Goal: Answer question/provide support: Share knowledge or assist other users

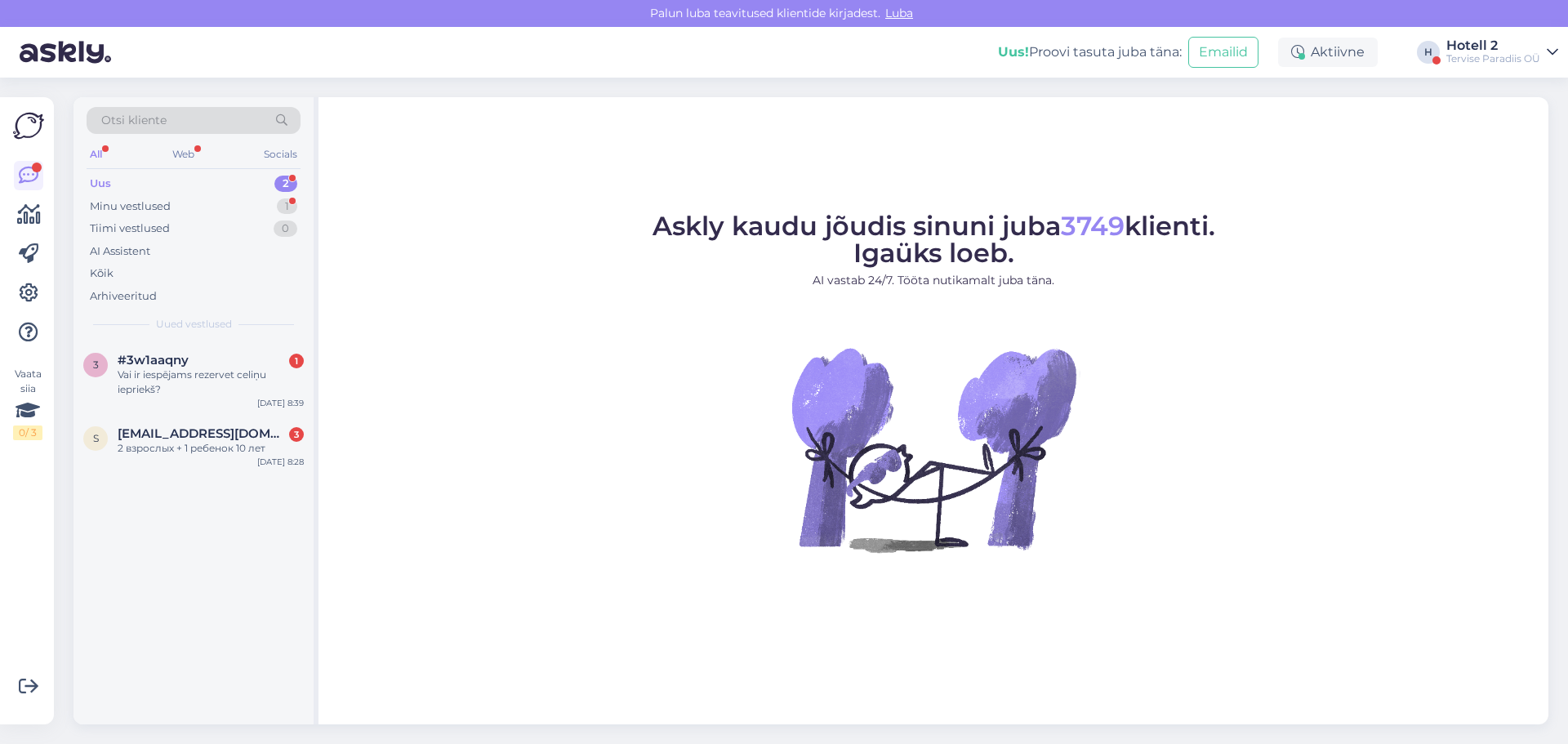
click at [140, 175] on div "Uus 2" at bounding box center [193, 184] width 214 height 23
click at [186, 445] on div "2 взрослых + 1 ребенок 10 лет" at bounding box center [210, 448] width 186 height 15
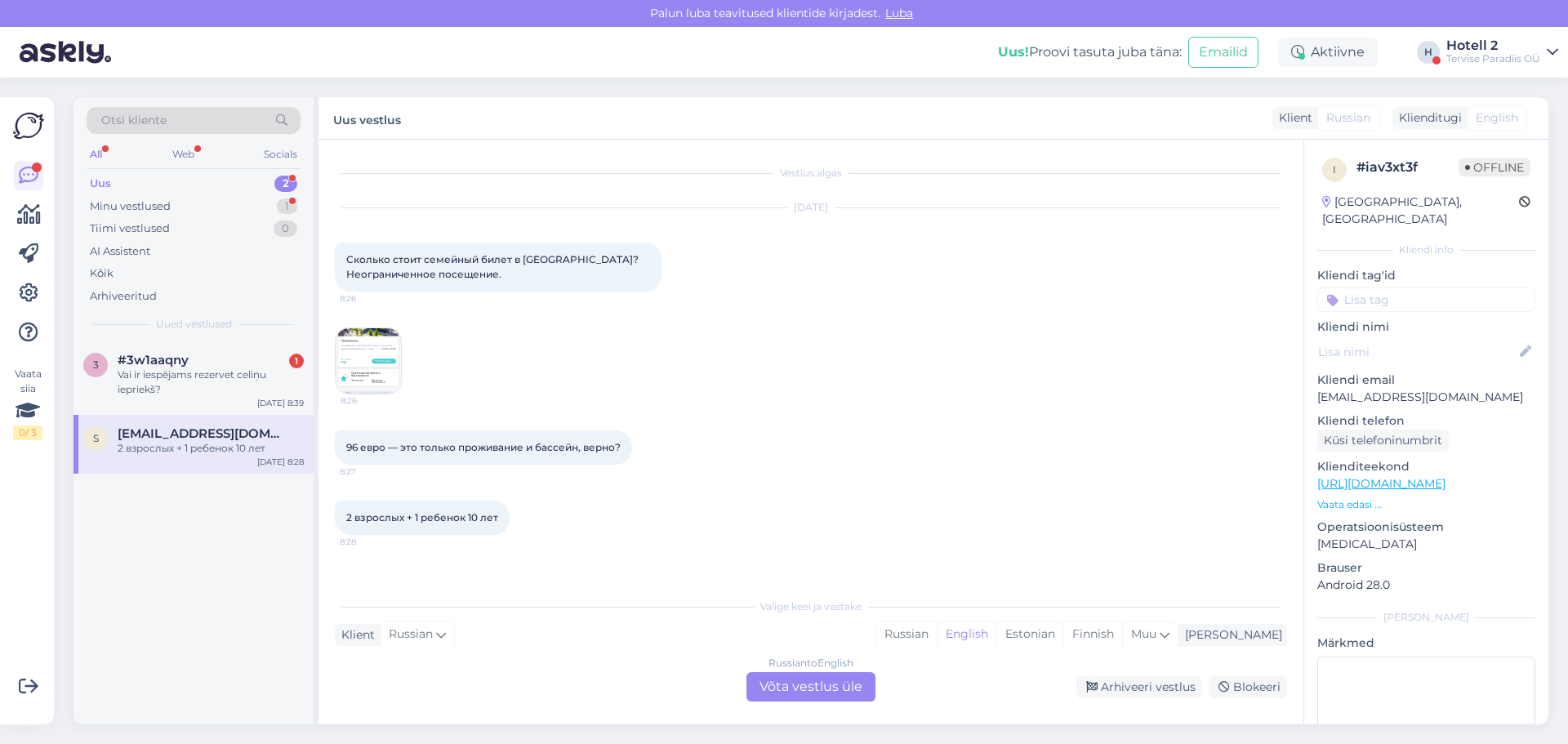
click at [790, 683] on div "Russian to English Võta vestlus üle" at bounding box center [811, 687] width 129 height 29
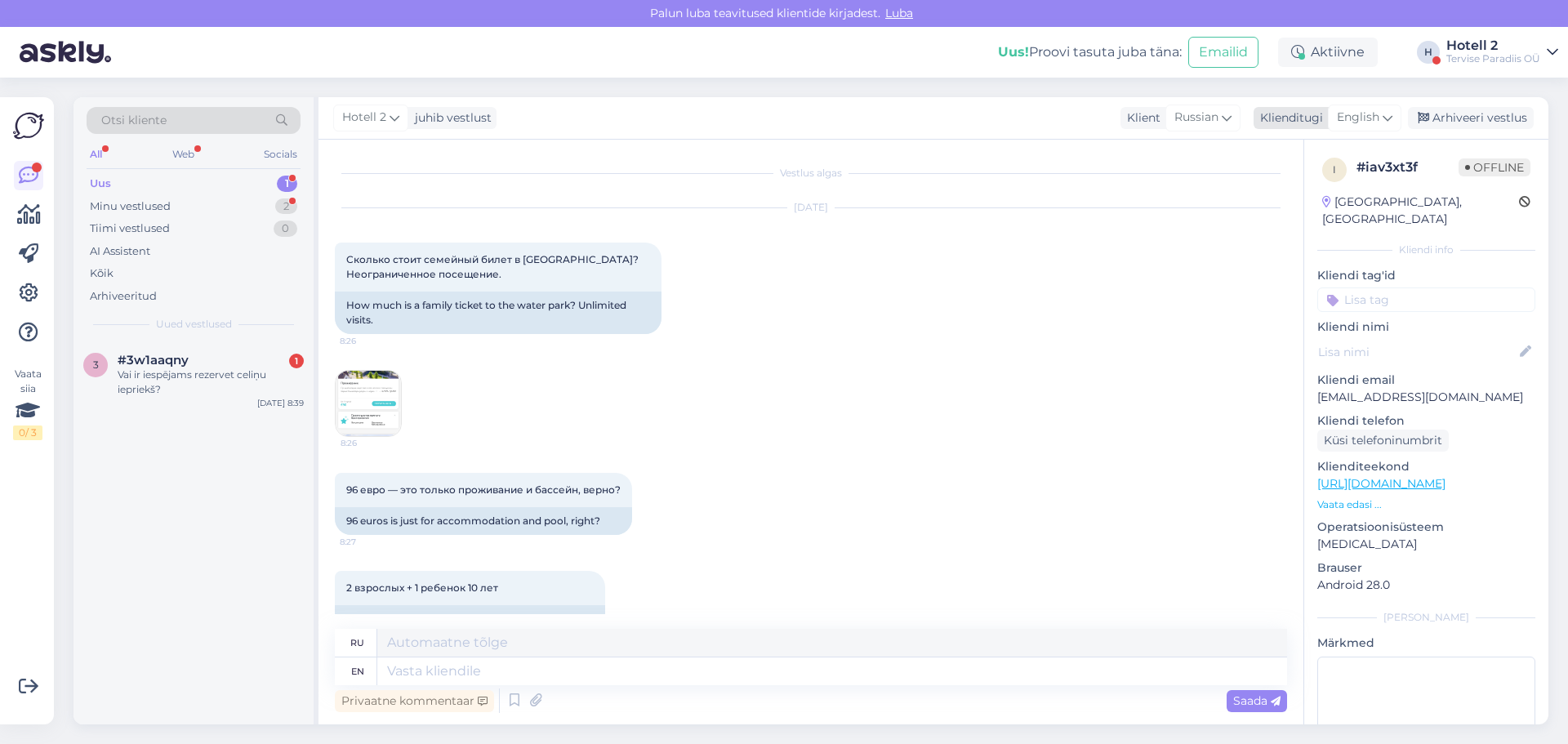
click at [1344, 117] on span "English" at bounding box center [1359, 117] width 43 height 18
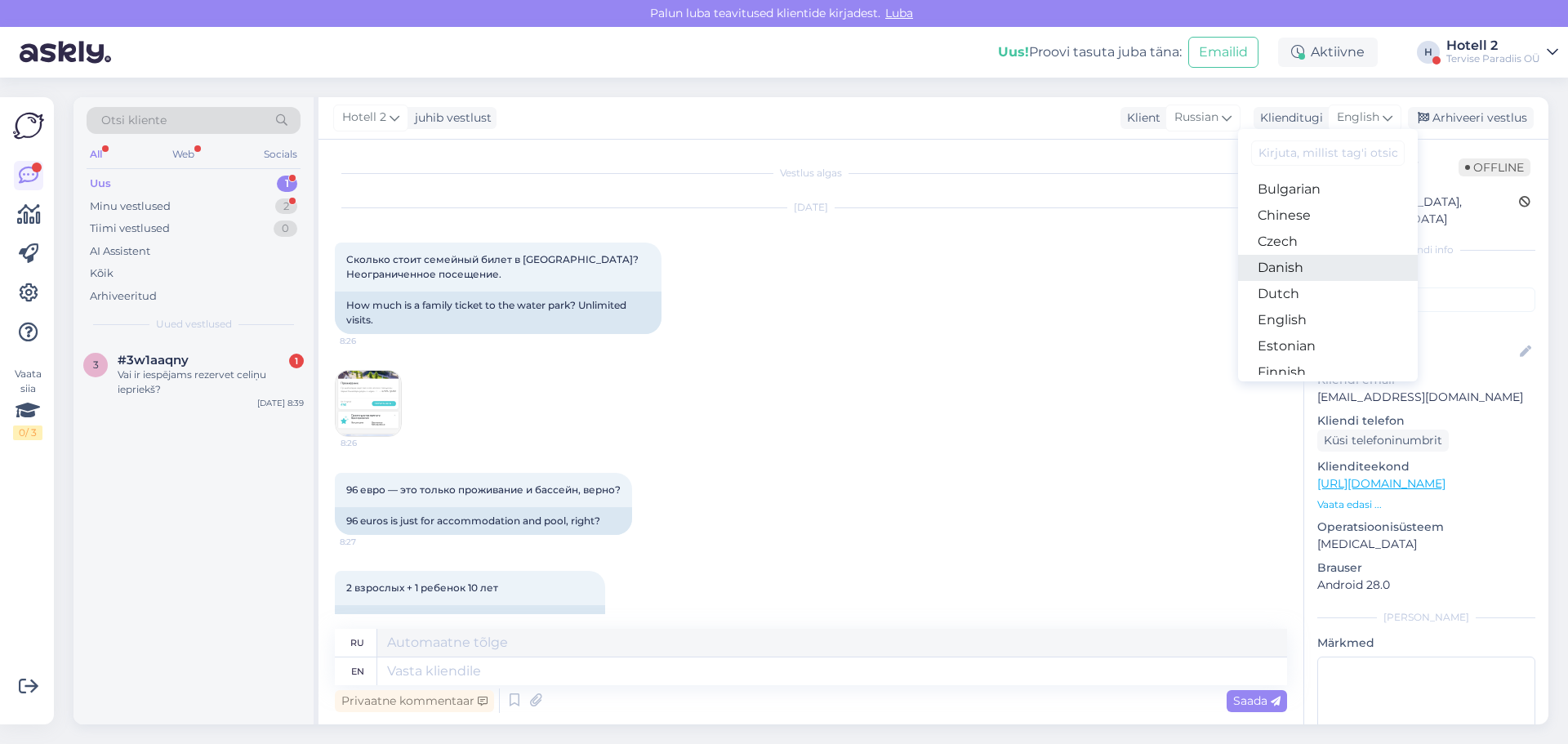
scroll to position [81, 0]
click at [1301, 317] on link "Estonian" at bounding box center [1328, 317] width 179 height 26
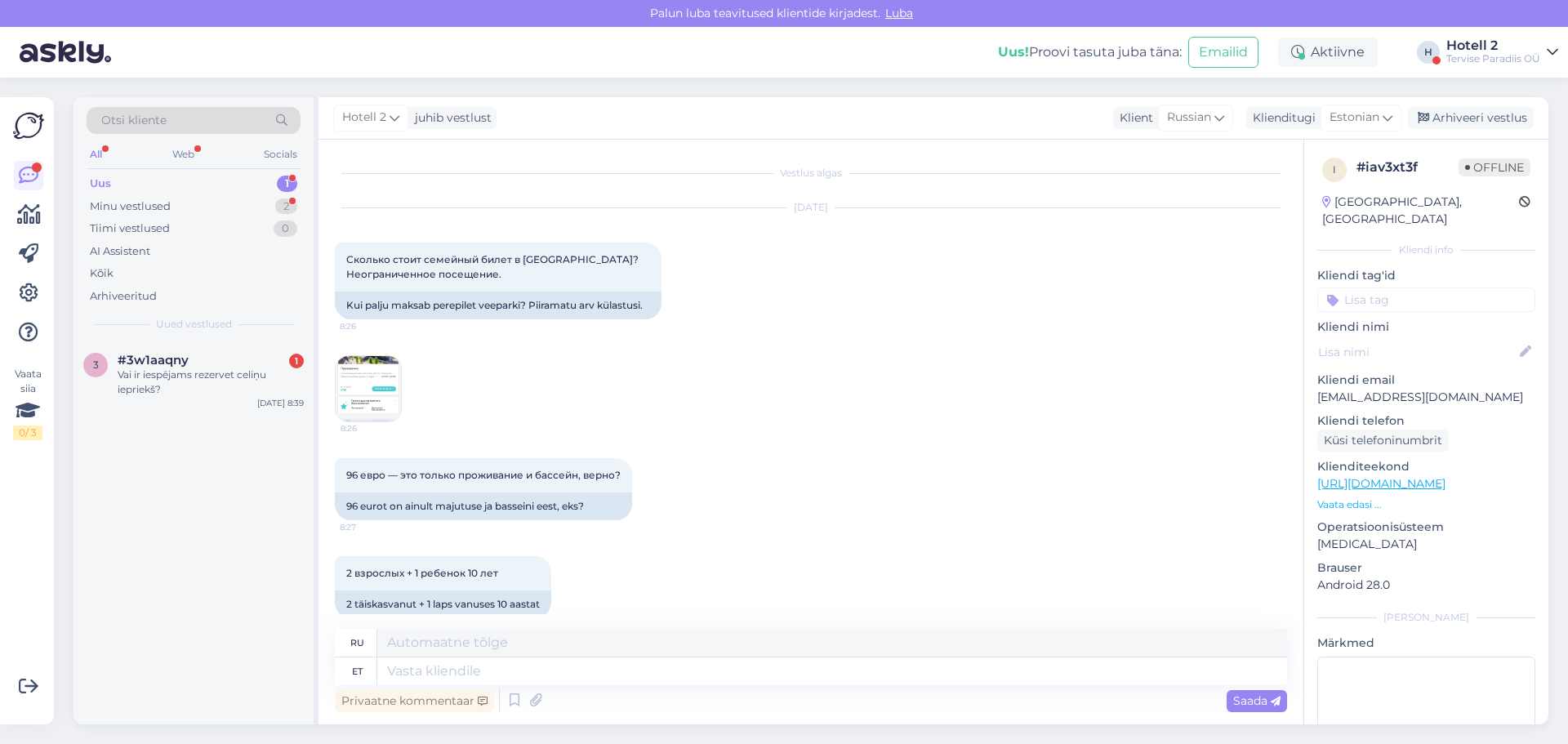
scroll to position [22, 0]
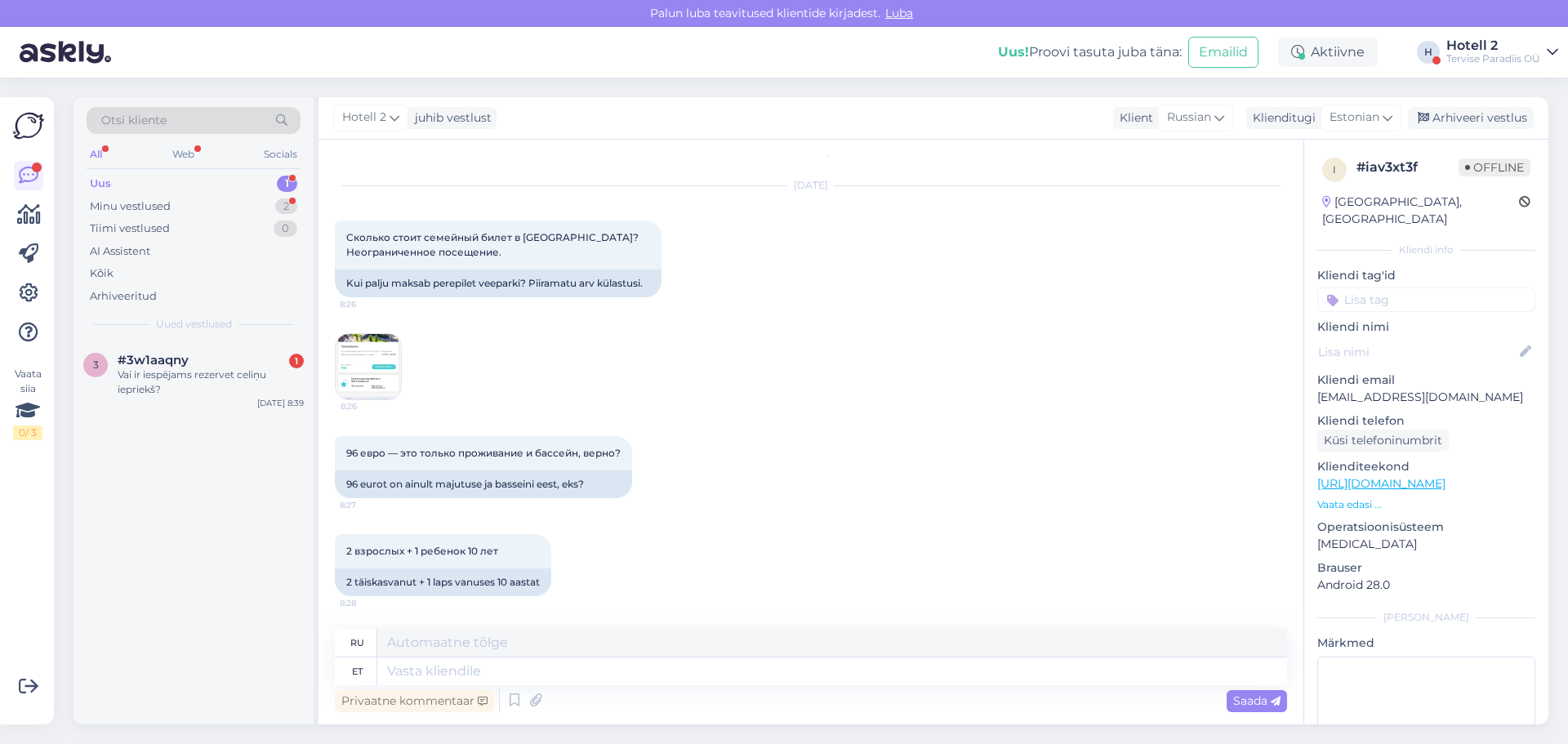
click at [367, 355] on img at bounding box center [368, 366] width 65 height 65
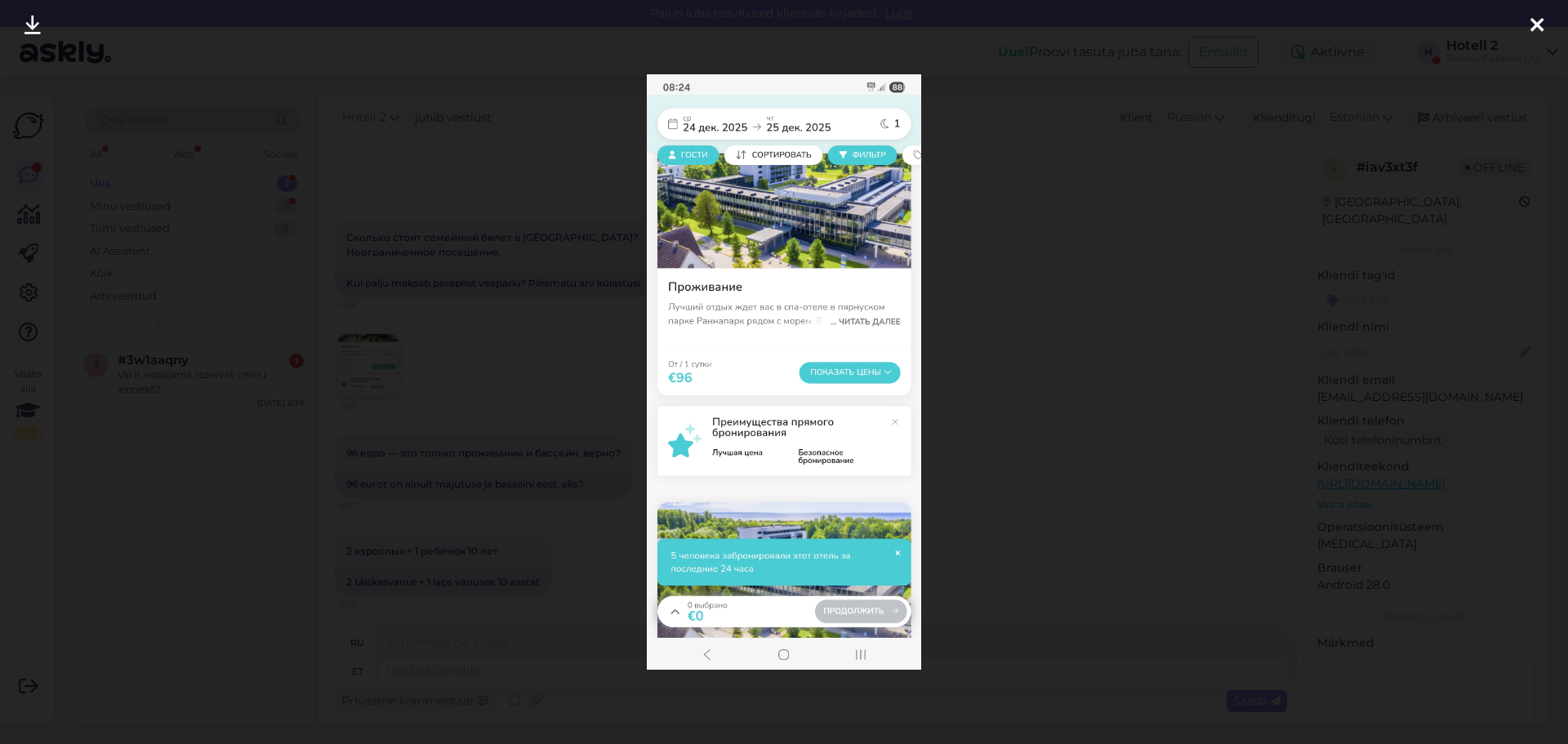
click at [985, 169] on div at bounding box center [784, 372] width 1568 height 744
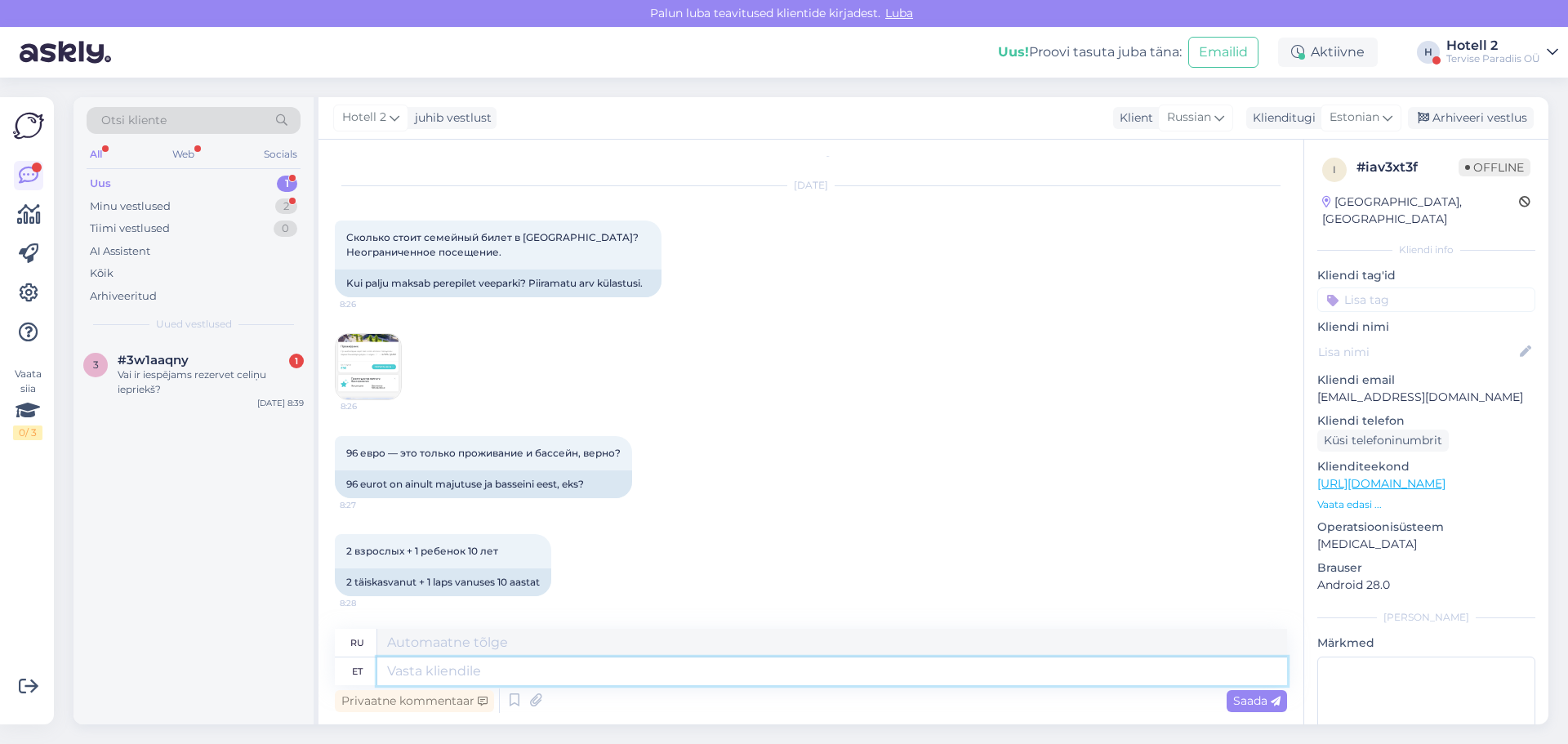
click at [439, 676] on textarea at bounding box center [832, 671] width 910 height 28
type textarea "Te"
type textarea "Ты"
type textarea "Te vaatate"
type textarea "Вы смотрите"
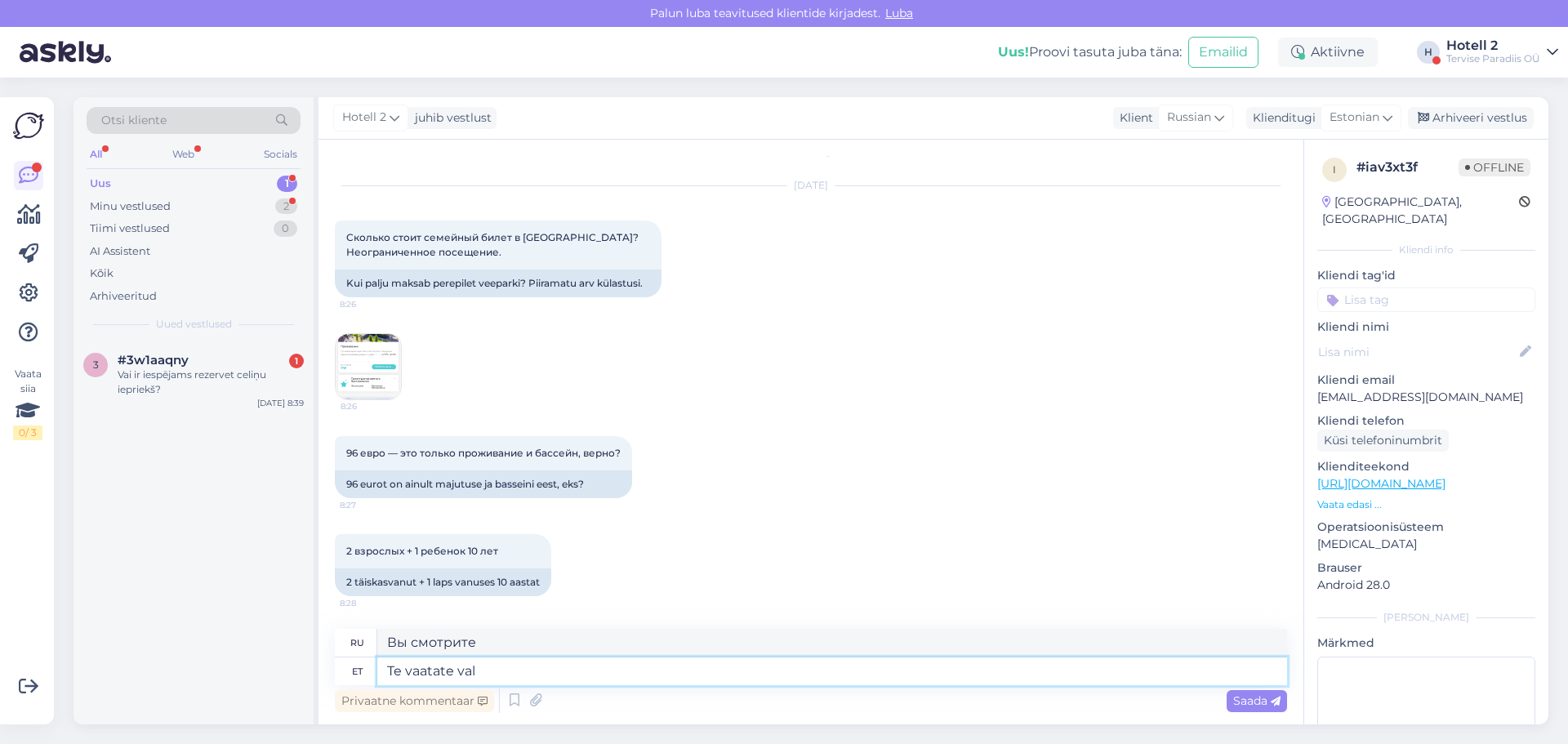
type textarea "Te vaatate val e"
type textarea "Вы смотрите на"
type textarea "Te vaatate vale h"
type textarea "Вы смотрите не на то."
type textarea "Te vaatate vale hotel"
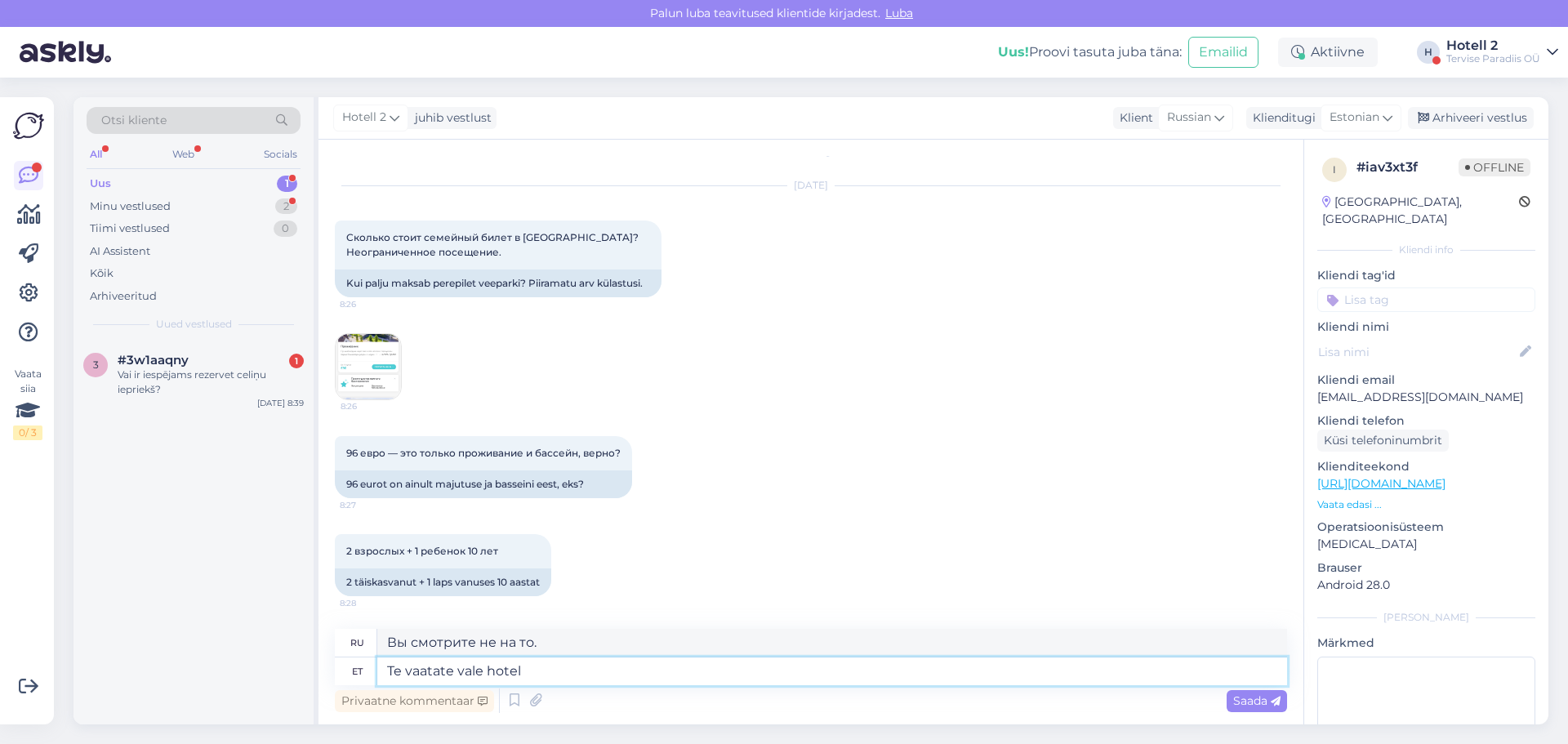
type textarea "Вы смотрите не на тот отель."
type textarea "Te vaatate vale hotelli. Tervis"
type textarea "Вы ищете не тот отель. Здоровье"
type textarea "Te vaatate vale hotelli. Tervis spa"
type textarea "Вы ищете не тот отель. Спа-центр."
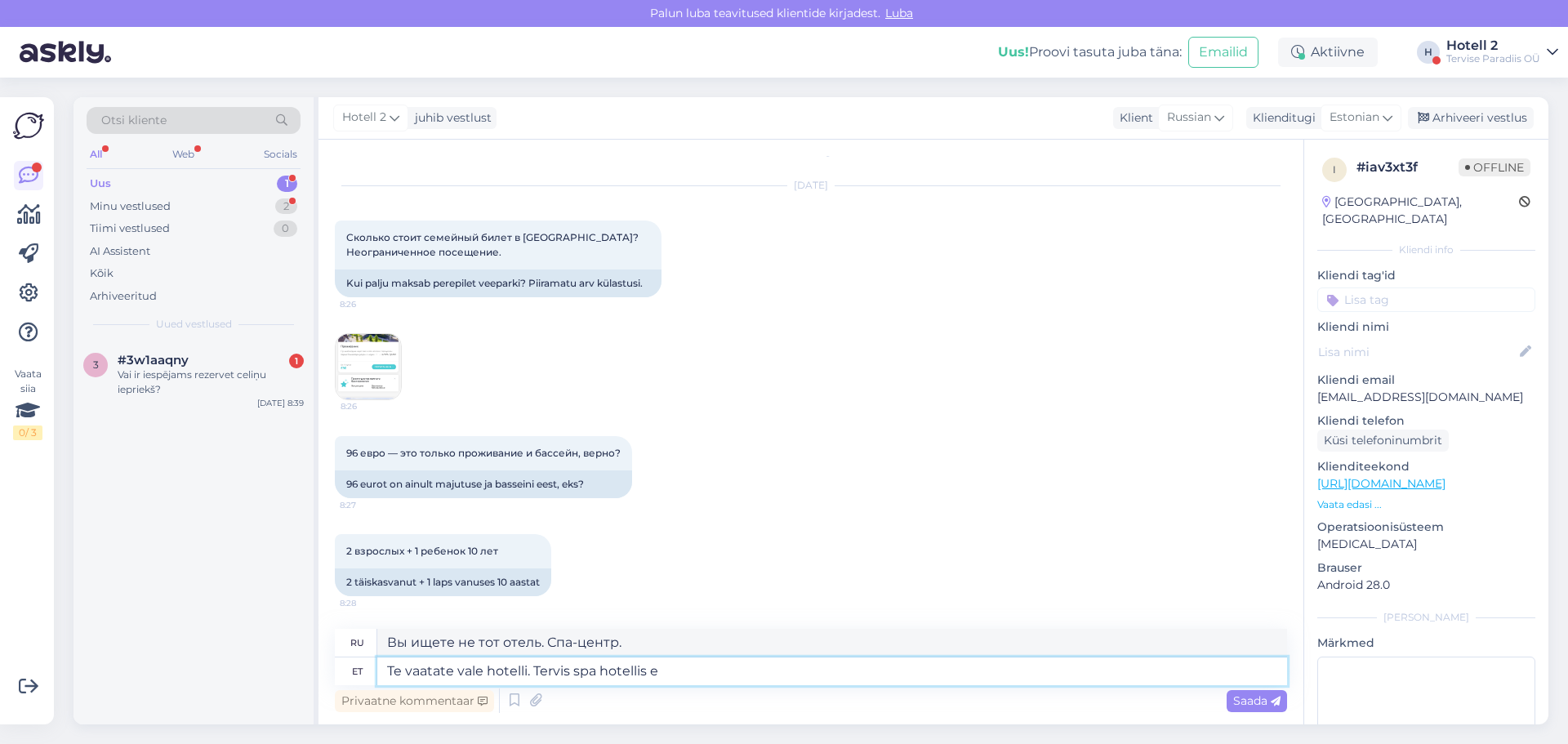
type textarea "Te vaatate vale hotelli. Tervis spa hotellis ei"
type textarea "Вы ищете не тот отель. Спа-отель."
type textarea "Te vaatate vale hotelli. Tervis spa hotellis ei o"
type textarea "Вы ищете не тот отель. Отель с оздоровительным спа-центром №"
type textarea "Te vaatate vale hotelli. Tervis spa hotellis ei ole"
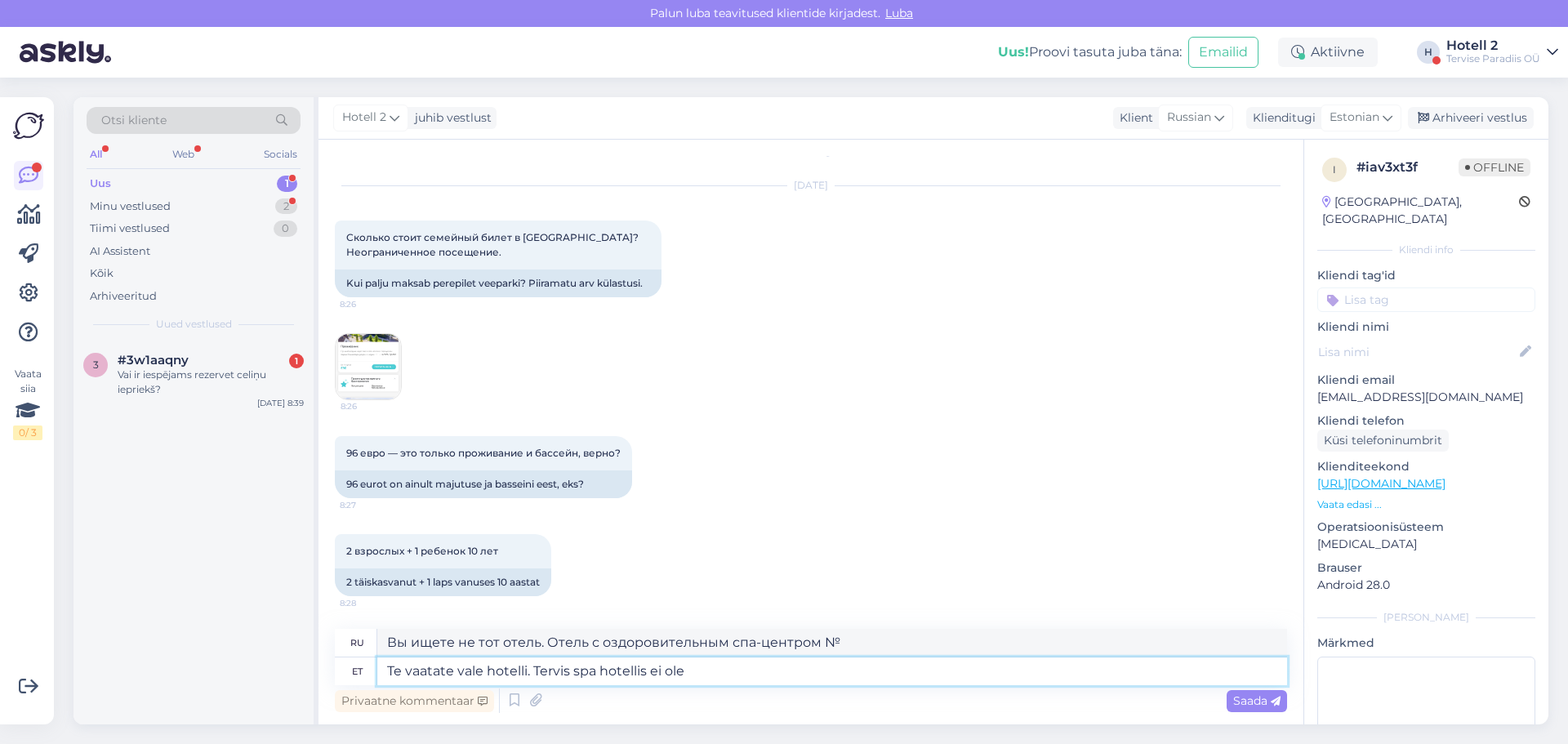
type textarea "Вы ищете не тот отель. В отеле нет спа-центра."
type textarea "Te vaatate vale hotelli. Tervis spa hotellis ei ole veekeskust."
type textarea "Вы смотрите не на тот отель. В отеле [GEOGRAPHIC_DATA] нет аквапарка."
type textarea "Te vaatate vale hotelli. Tervis spa hotellis ei ole veekeskust. Tervise"
type textarea "Вы ищете не тот отель. В спа-отеле Tervis нет аквапарка. Tervise"
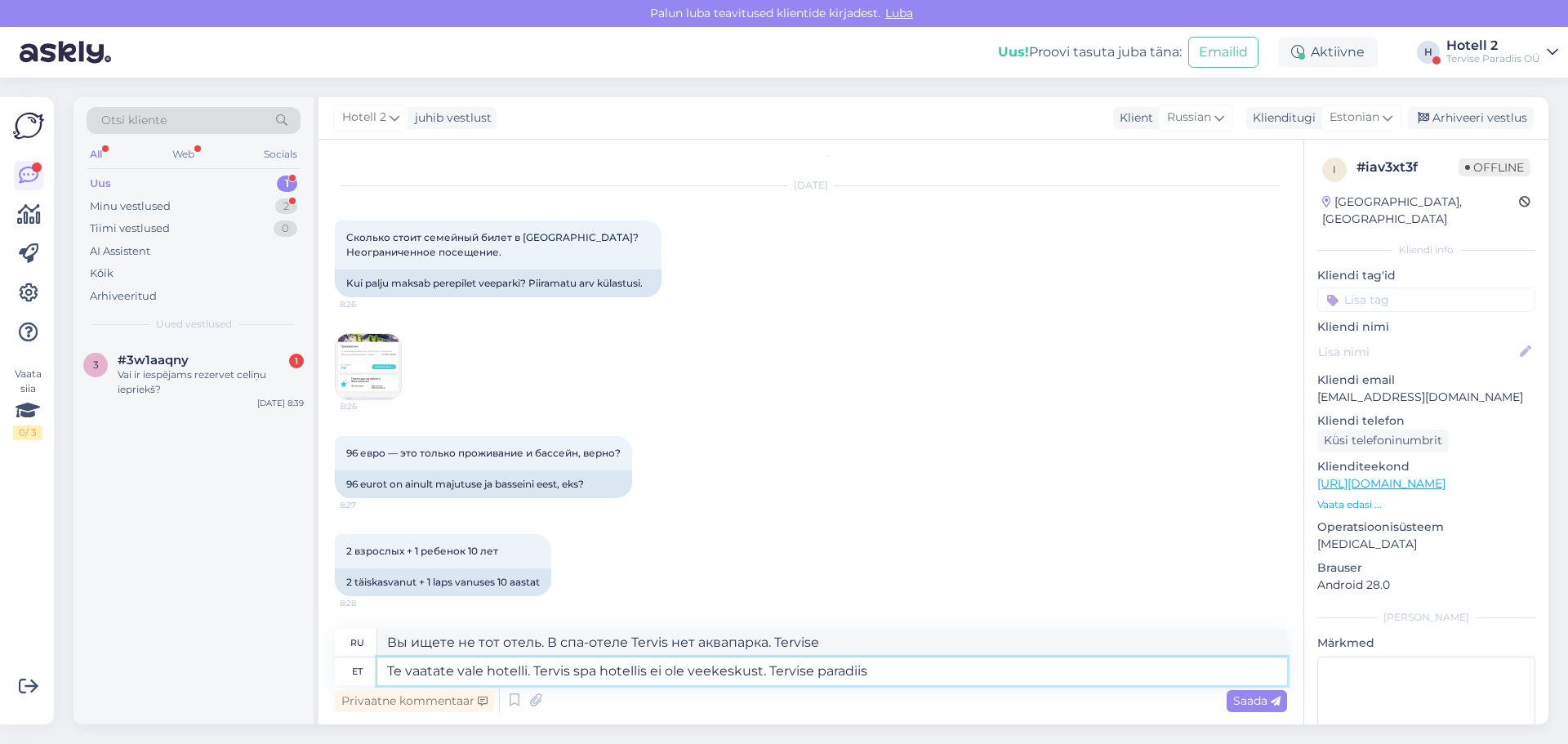
type textarea "Te vaatate vale hotelli. Tervis spa hotellis ei ole veekeskust. Tervise paradiis"
type textarea "Вы смотрите не на тот отель. В спа-отеле Tervis нет аквапарка. Tervise Paradise"
type textarea "Te vaatate vale hotelli. Tervis spa hotellis ei ole veekeskust. Tervise paradii…"
type textarea "Вы смотрите не на тот отель. В отеле [GEOGRAPHIC_DATA] нет аквапарка. [GEOGRAPH…"
type textarea "Te vaatate vale hotelli. Tervis spa hotellis ei ole veekeskust. Tervise paradii…"
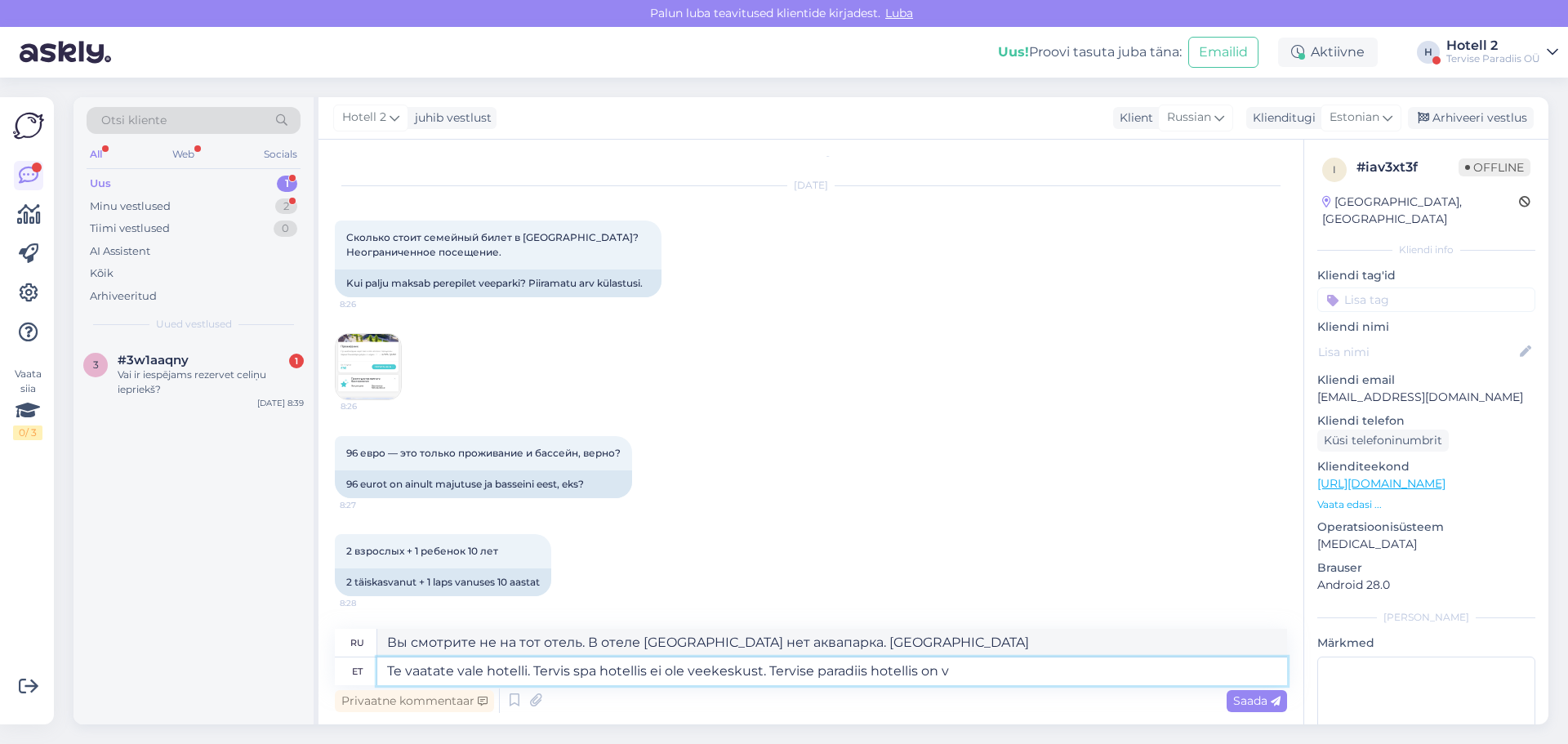
type textarea "Вы смотрите не на тот отель. В отеле [GEOGRAPHIC_DATA] нет аквапарка. В отеле T…"
type textarea "Te vaatate vale hotelli. Tervis spa hotellis ei ole veekeskust. Tervise paradii…"
type textarea "Вы смотрите не на тот отель. В отеле [GEOGRAPHIC_DATA] нет аквапарка. В отеле […"
click at [825, 670] on textarea "Te vaatate vale hotelli. Tervis spa hotellis ei ole veekeskust. Tervise paradii…" at bounding box center [832, 671] width 910 height 28
type textarea "Te vaatate vale hotelli. Tervis spa hotellis ei ole veekeskust. Tervise aradiis…"
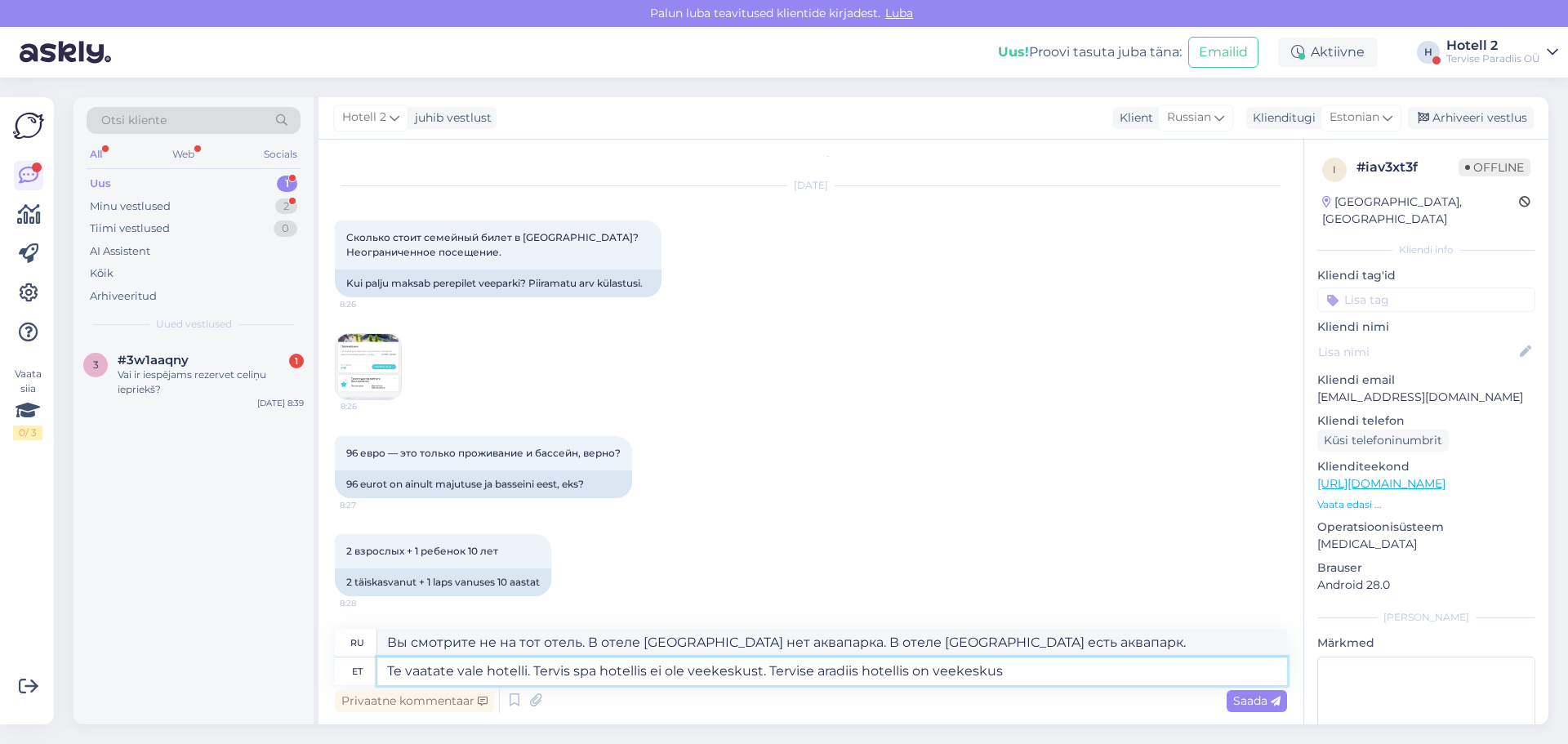
type textarea "Вы смотрите не на тот отель. В спа-отеле Tervis нет аквапарка. В отеле [PERSON_…"
type textarea "Te vaatate vale hotelli. Tervis spa hotellis ei ole veekeskust. Tervise Paradii…"
type textarea "Вы смотрите не на тот отель. В отеле [GEOGRAPHIC_DATA] нет аквапарка. В отеле T…"
click at [580, 671] on textarea "Te vaatate vale hotelli. Tervis spa hotellis ei ole veekeskust. Tervise Paradii…" at bounding box center [832, 671] width 910 height 28
type textarea "Te vaatate vale hotelli. [GEOGRAPHIC_DATA] ei ole veekeskust. Tervise Paradiis …"
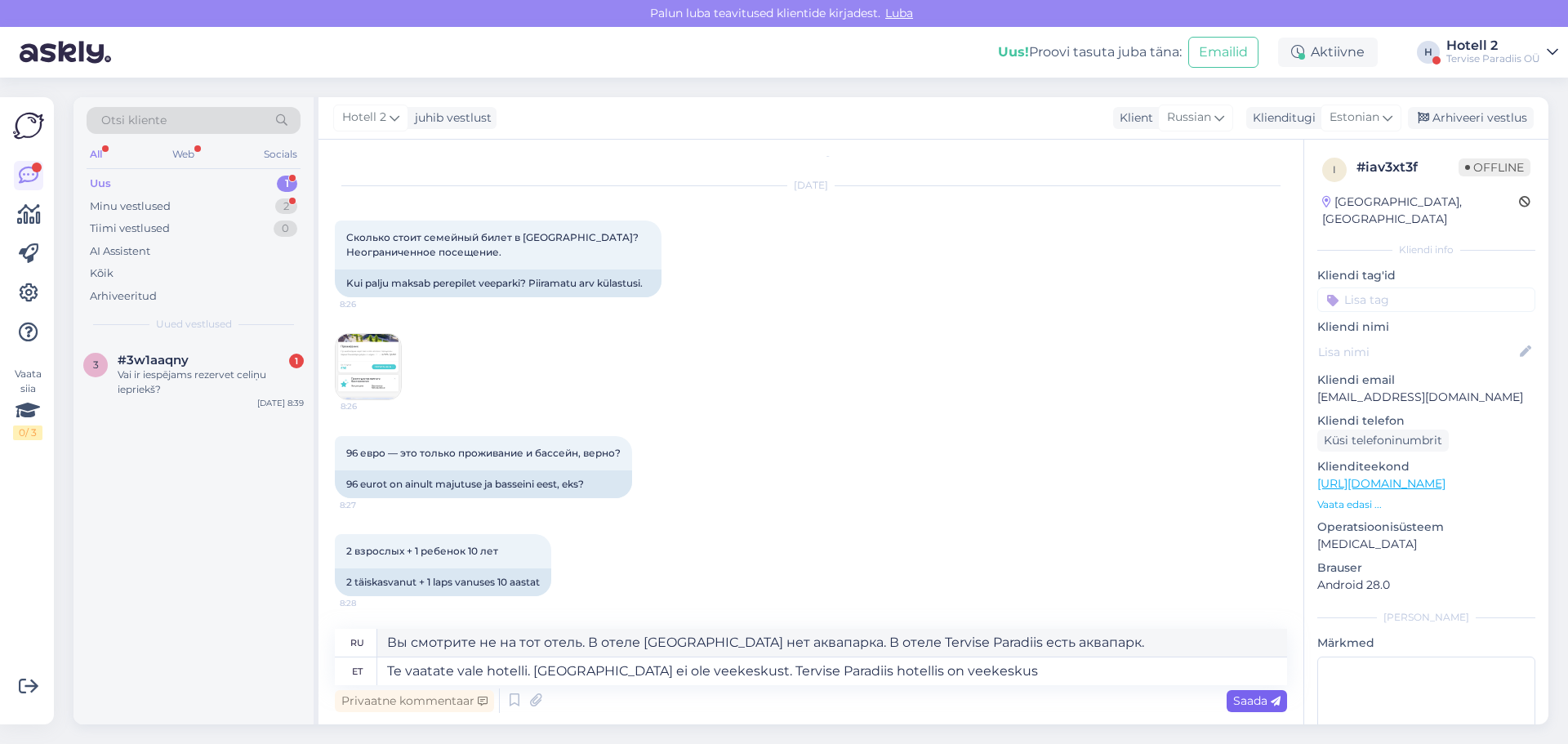
click at [1245, 697] on span "Saada" at bounding box center [1257, 700] width 48 height 15
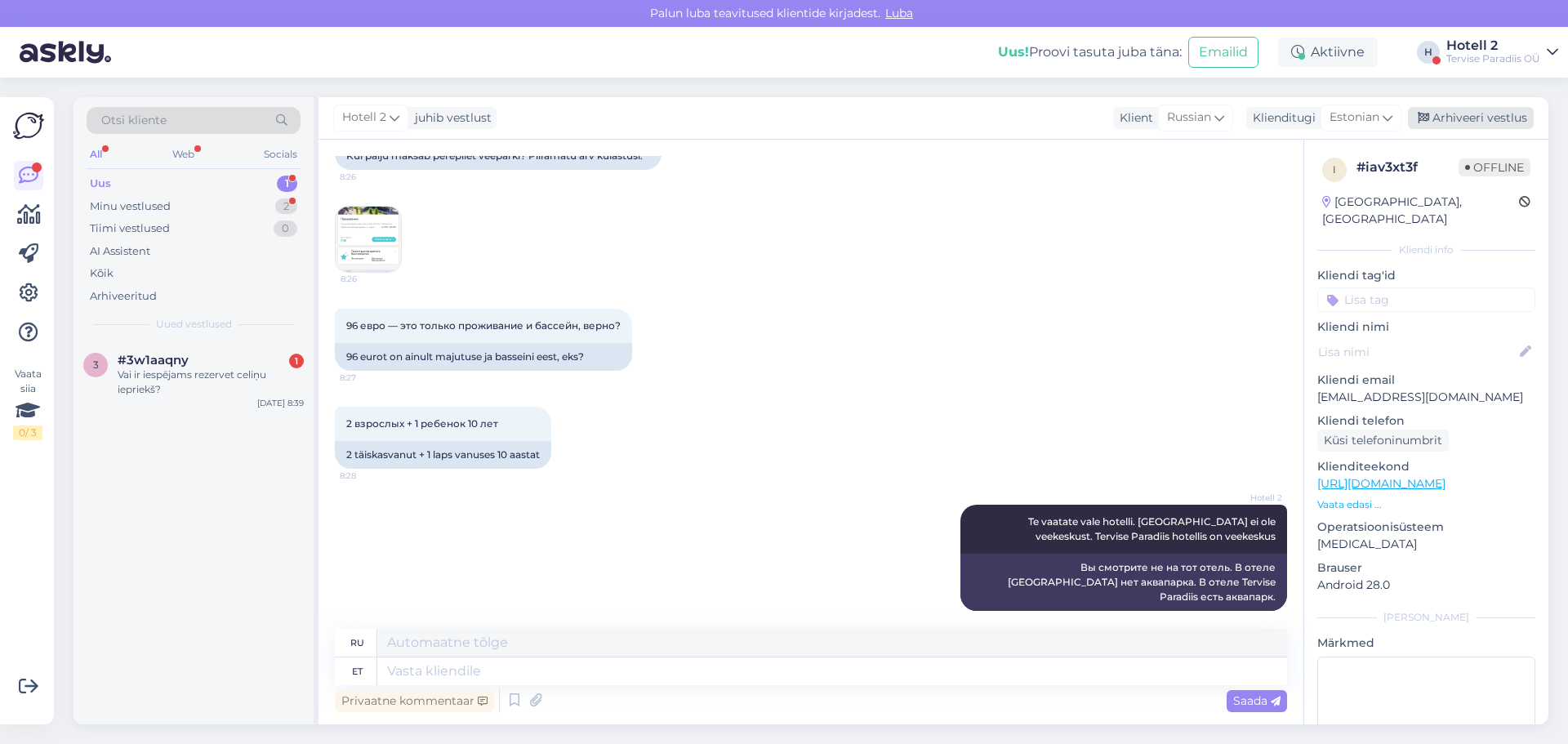
click at [1434, 110] on div "Arhiveeri vestlus" at bounding box center [1471, 117] width 126 height 22
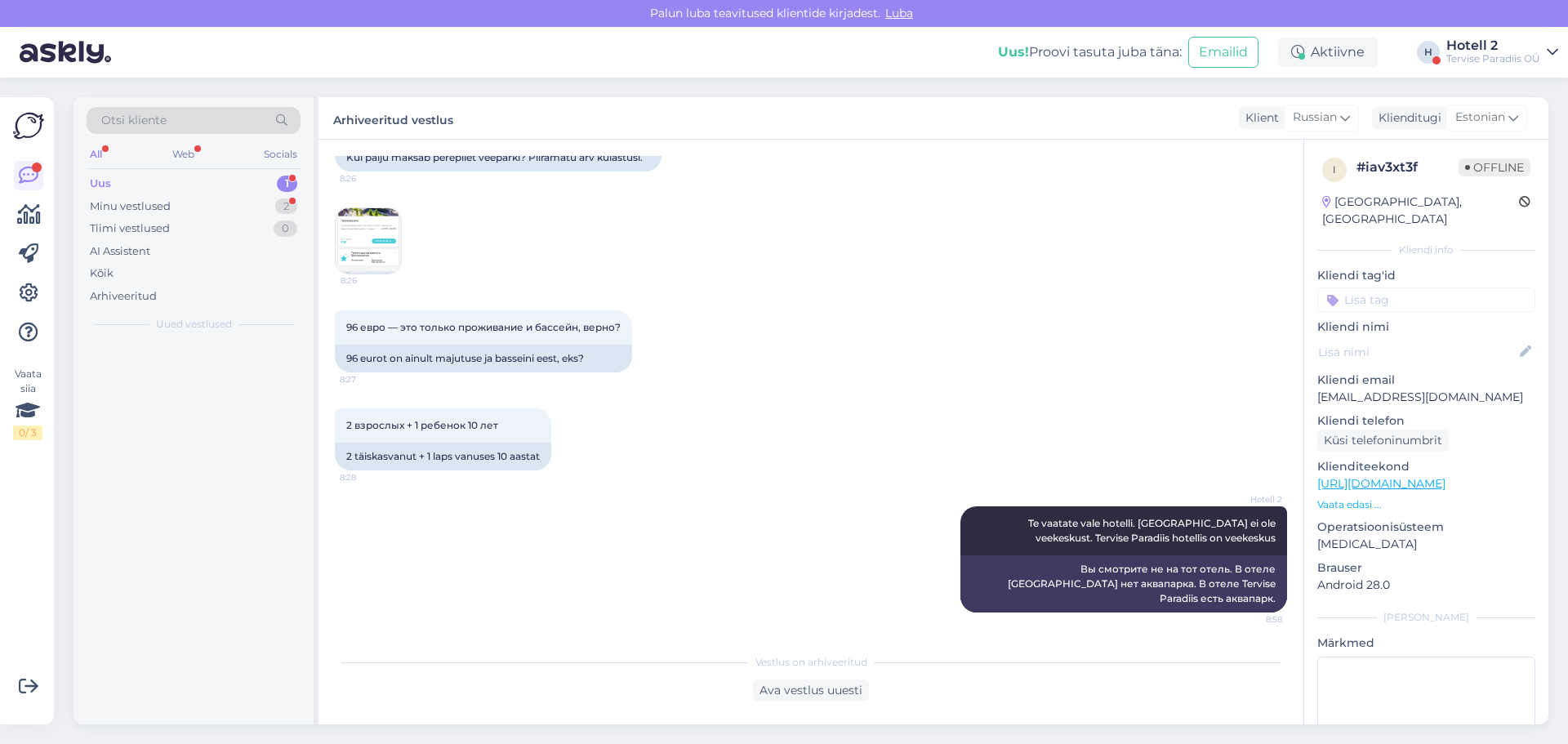
scroll to position [133, 0]
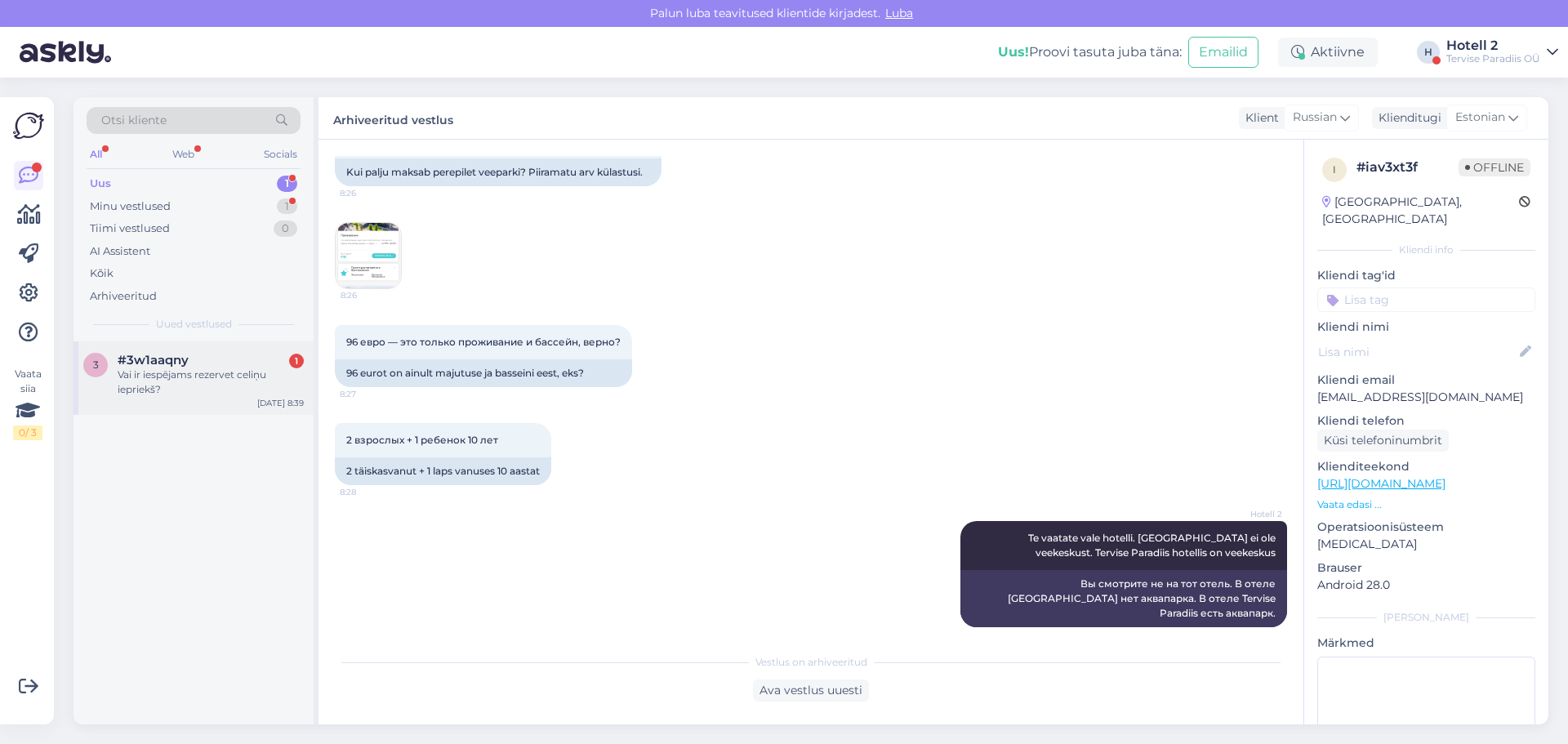
click at [166, 375] on div "Vai ir iespējams rezervet celiņu iepriekš?" at bounding box center [210, 382] width 186 height 29
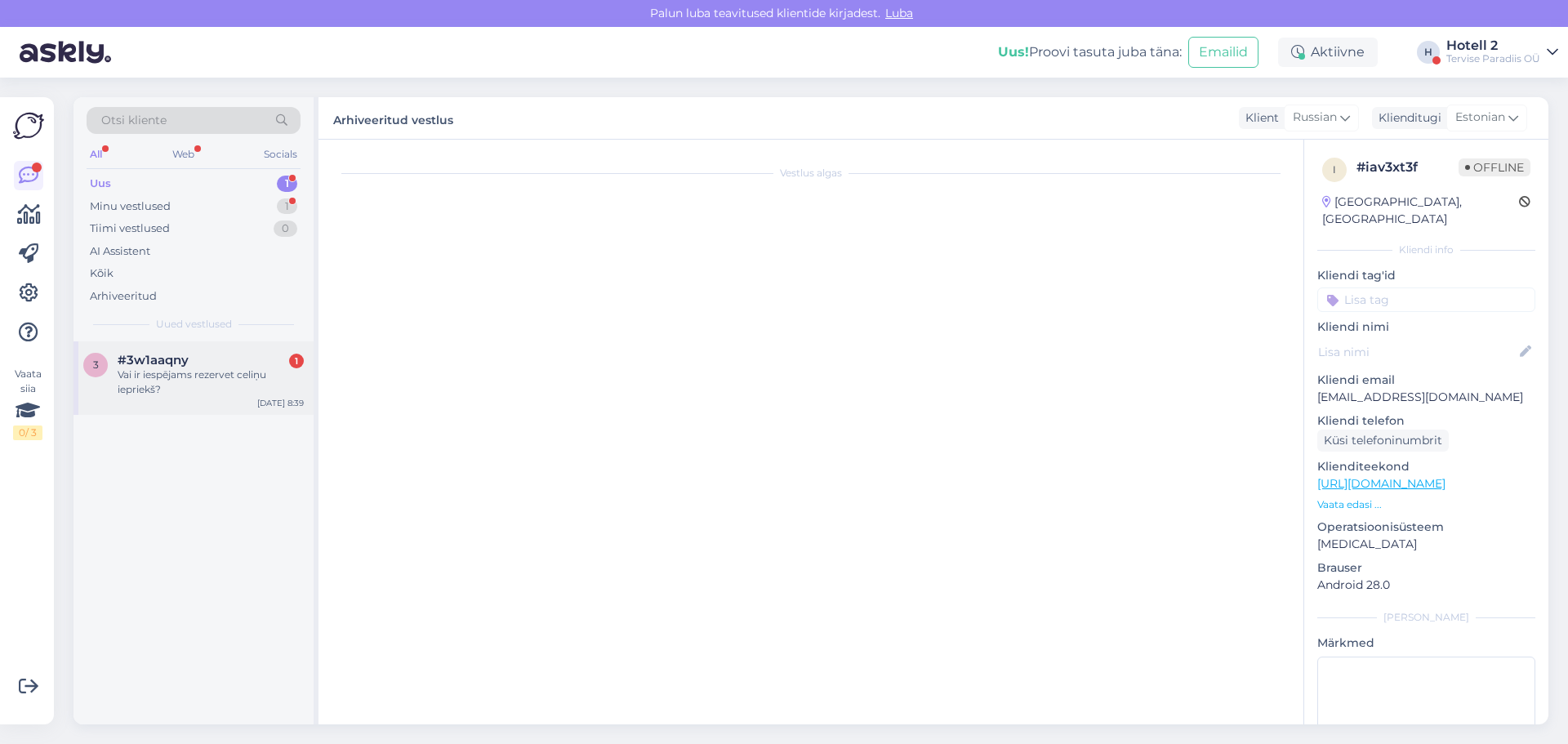
scroll to position [0, 0]
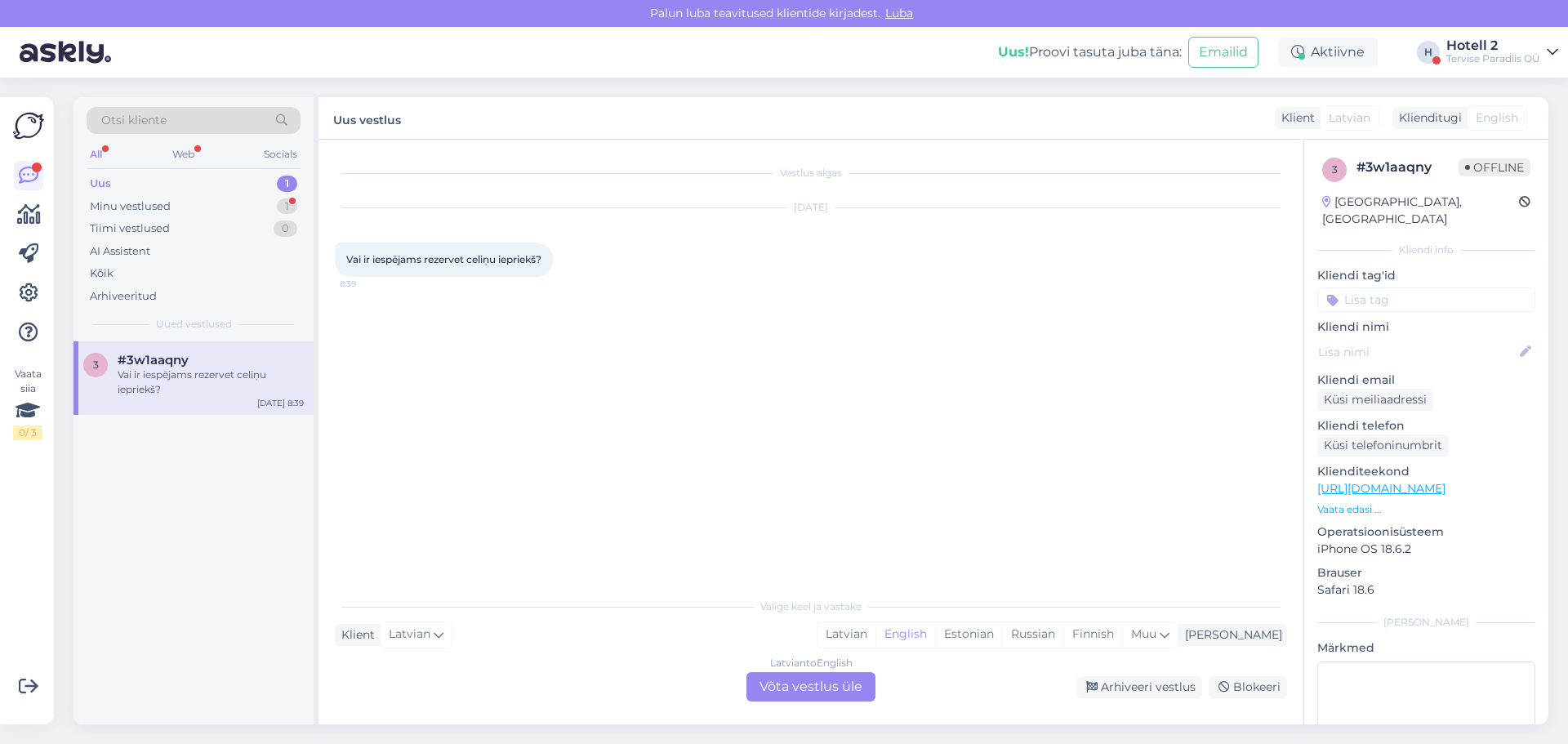
click at [797, 692] on div "Latvian to English Võta vestlus üle" at bounding box center [811, 687] width 129 height 29
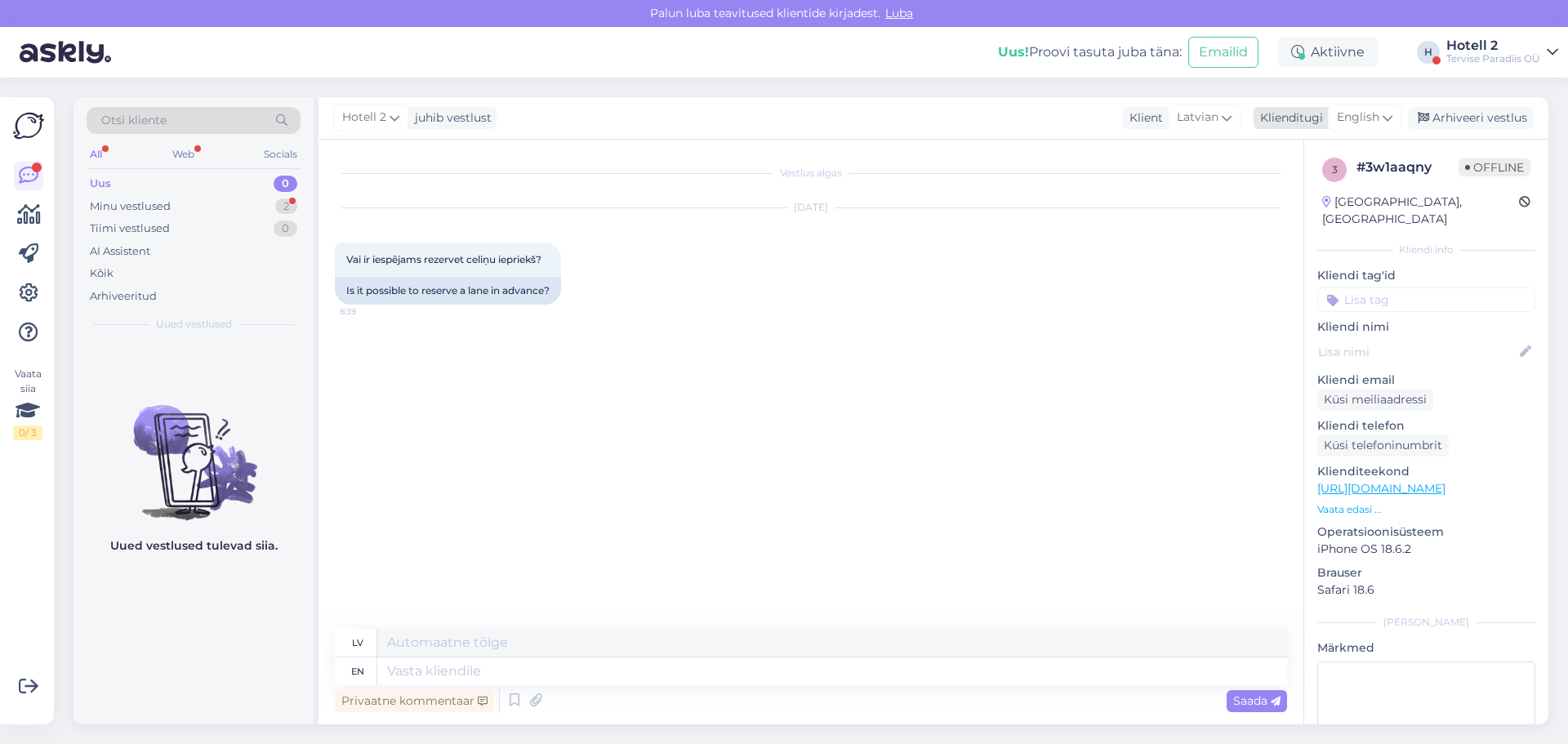
click at [1349, 116] on span "English" at bounding box center [1359, 117] width 43 height 18
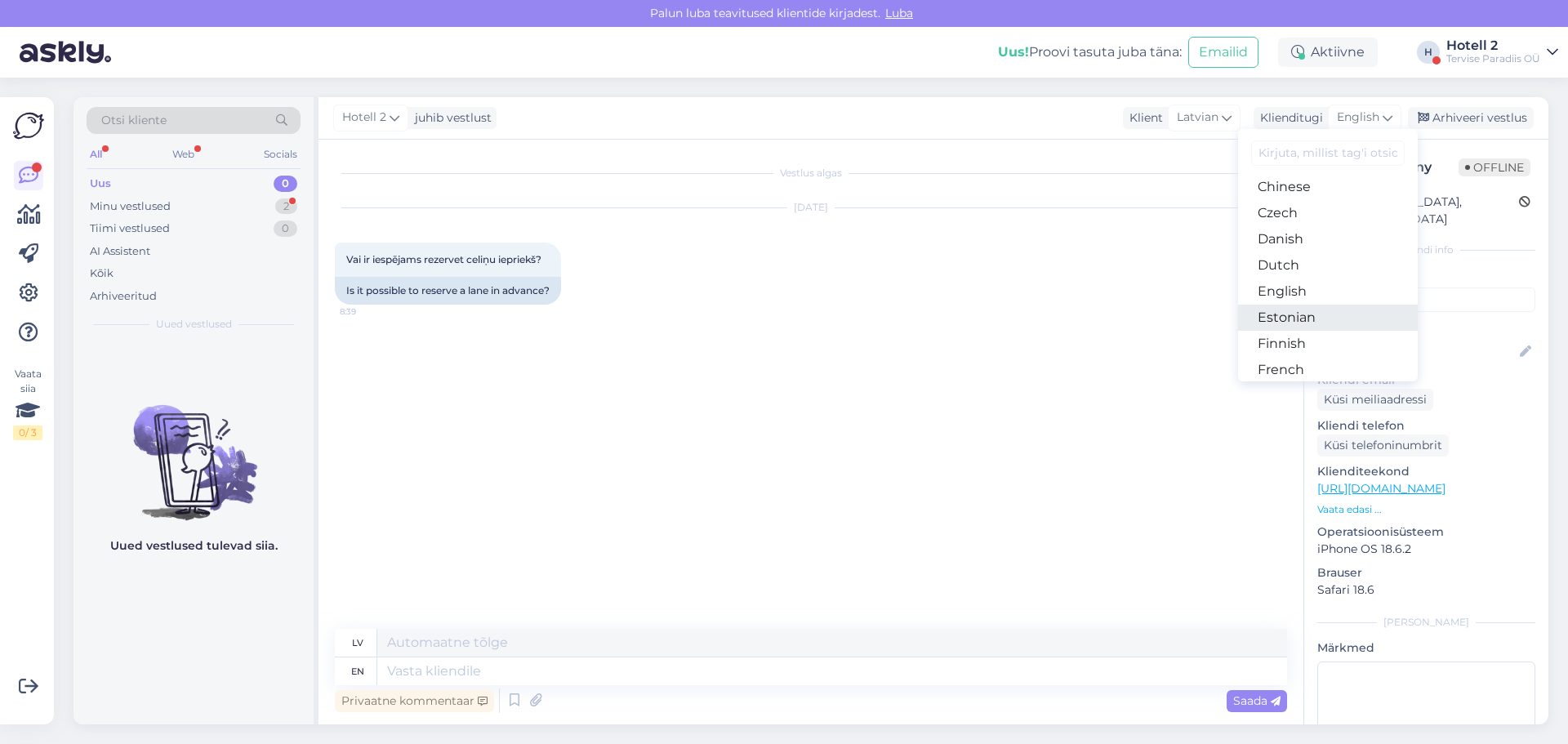
click at [1312, 315] on link "Estonian" at bounding box center [1328, 317] width 179 height 26
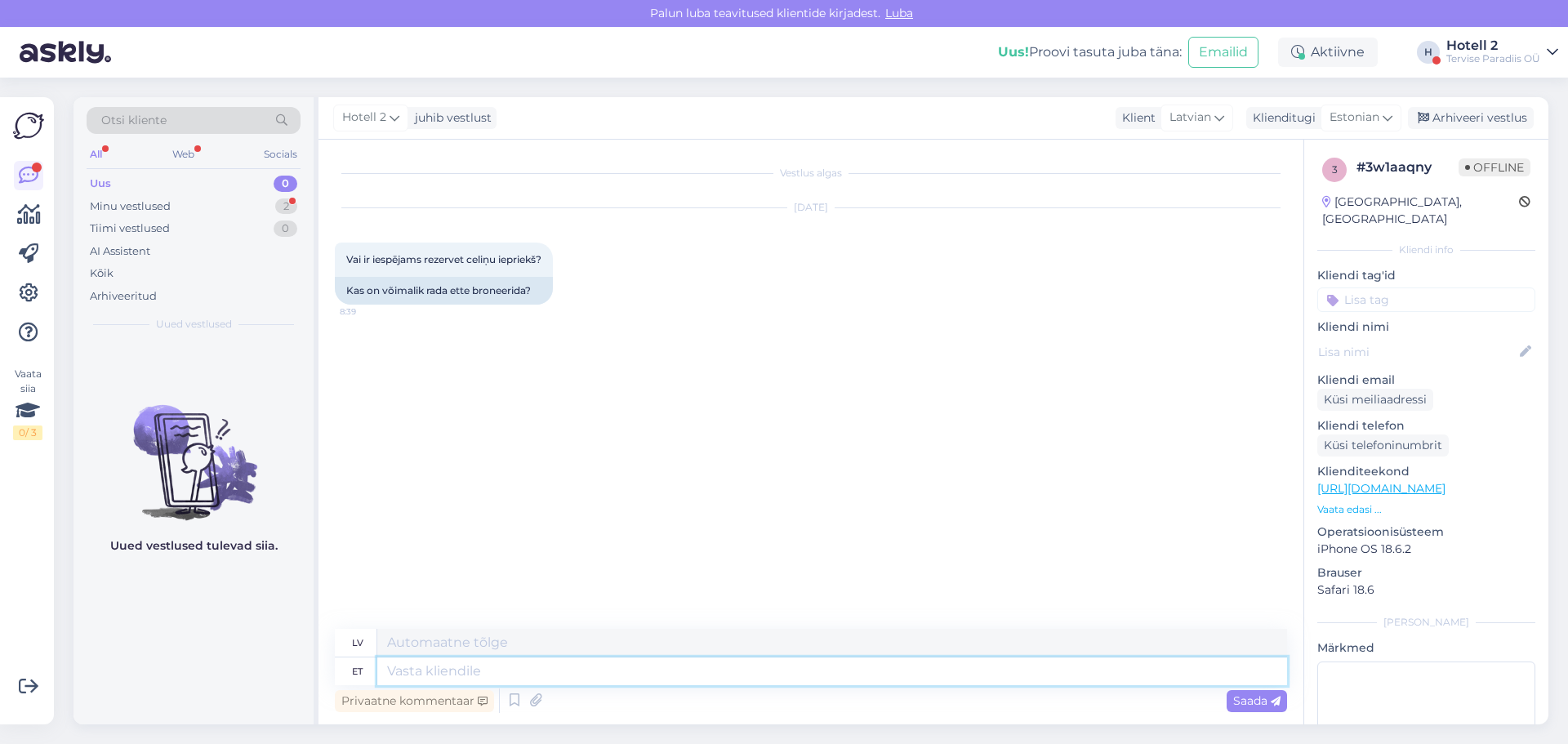
click at [410, 670] on textarea at bounding box center [832, 671] width 910 height 28
type textarea "Kas"
type textarea "Ir"
type textarea "Kas te m"
type textarea "Vai tu esi"
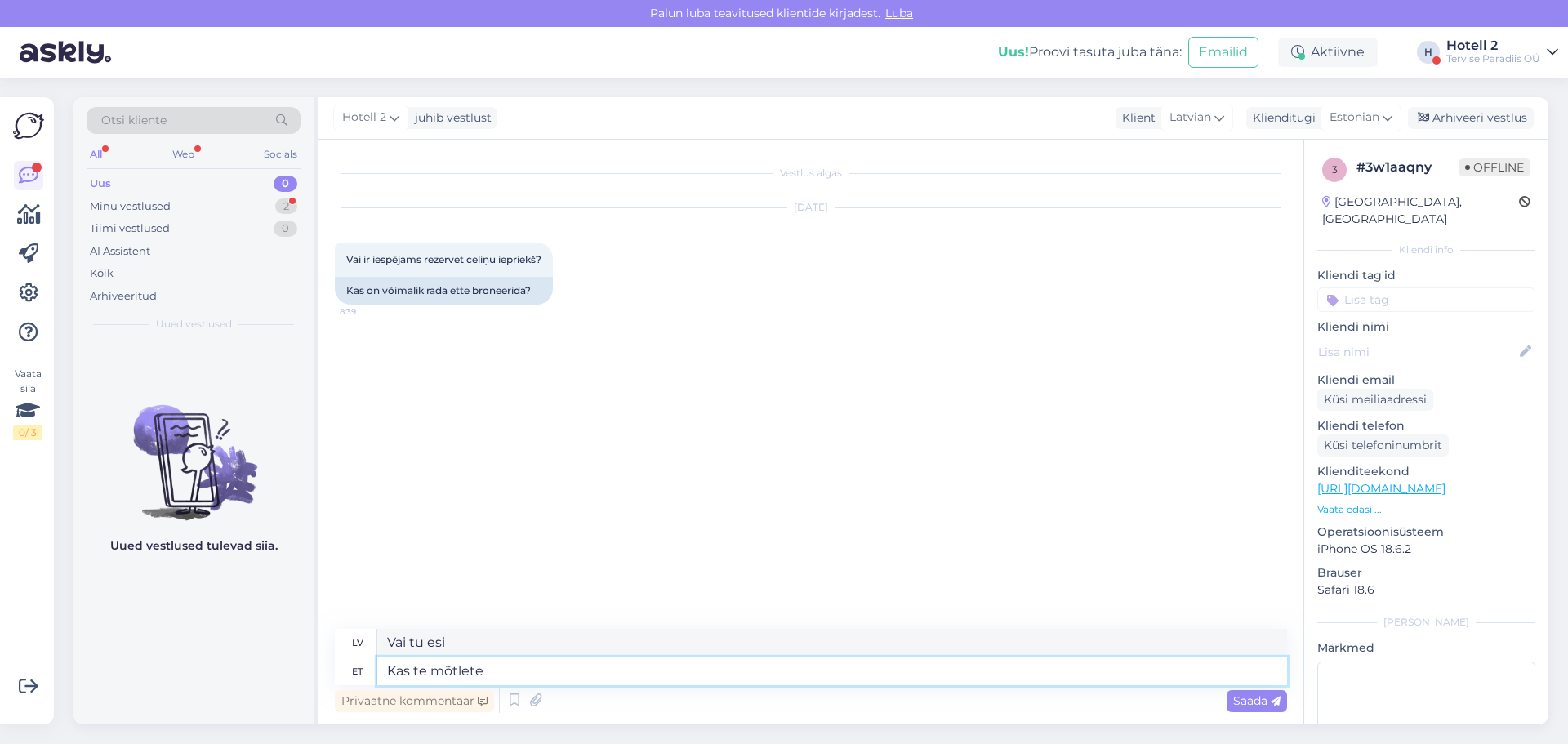
type textarea "Kas te mõtlete"
type textarea "Vai tu domā?"
type textarea "Kas te mõtlete bowlingus?"
type textarea "Vai tu domā par [PERSON_NAME]?"
type textarea "Kas te mõtlete bowlingus?"
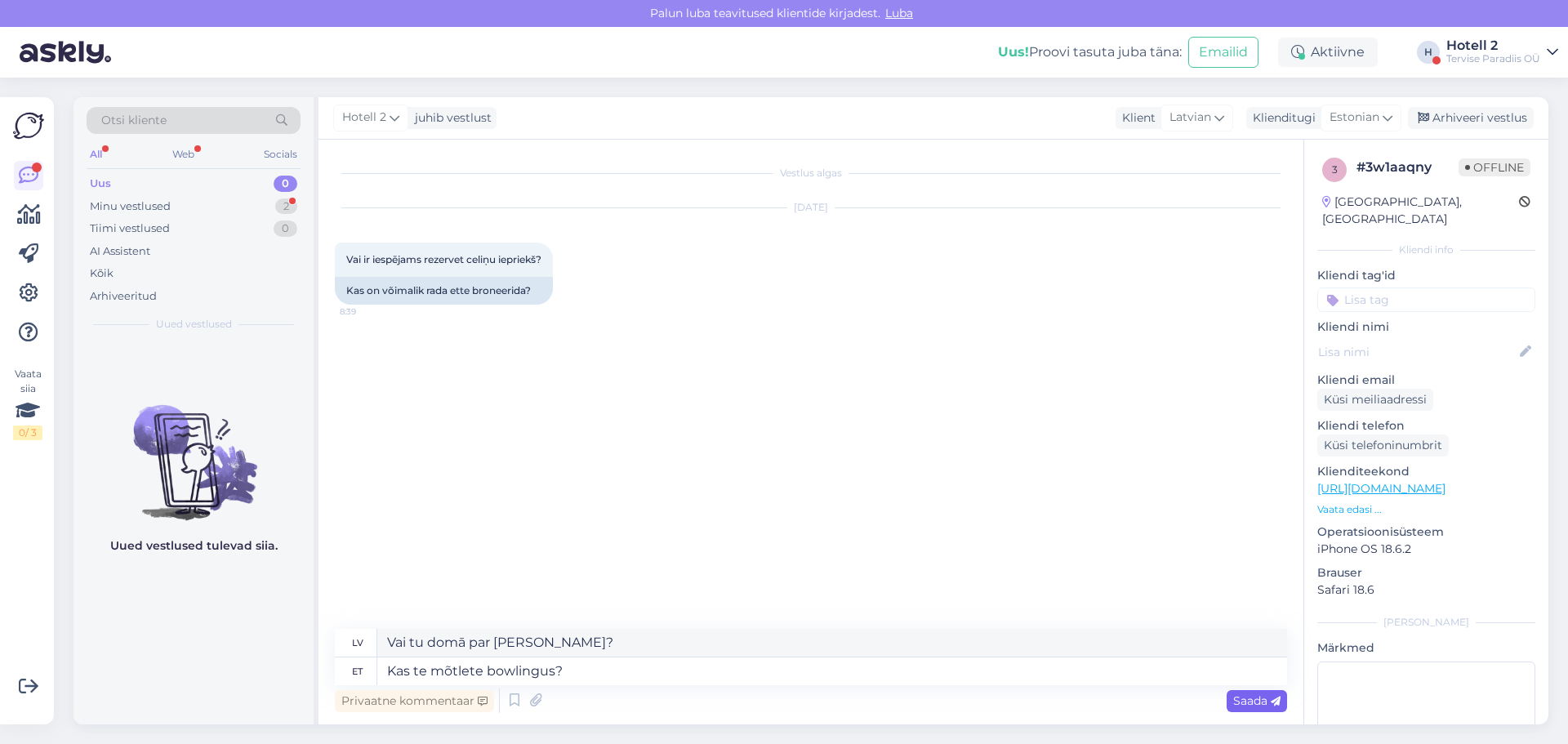
click at [1250, 707] on span "Saada" at bounding box center [1257, 700] width 48 height 15
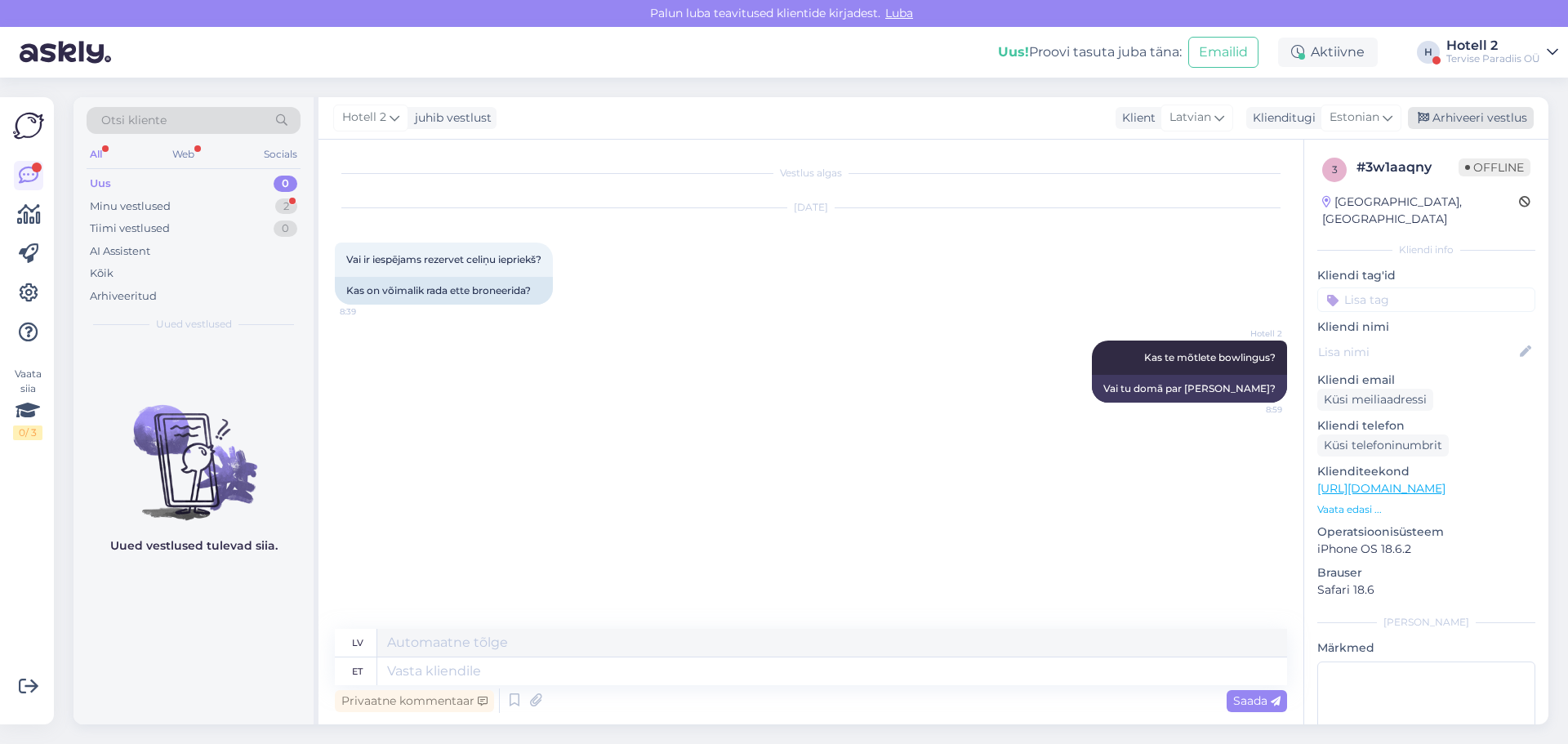
click at [1474, 113] on div "Arhiveeri vestlus" at bounding box center [1471, 117] width 126 height 22
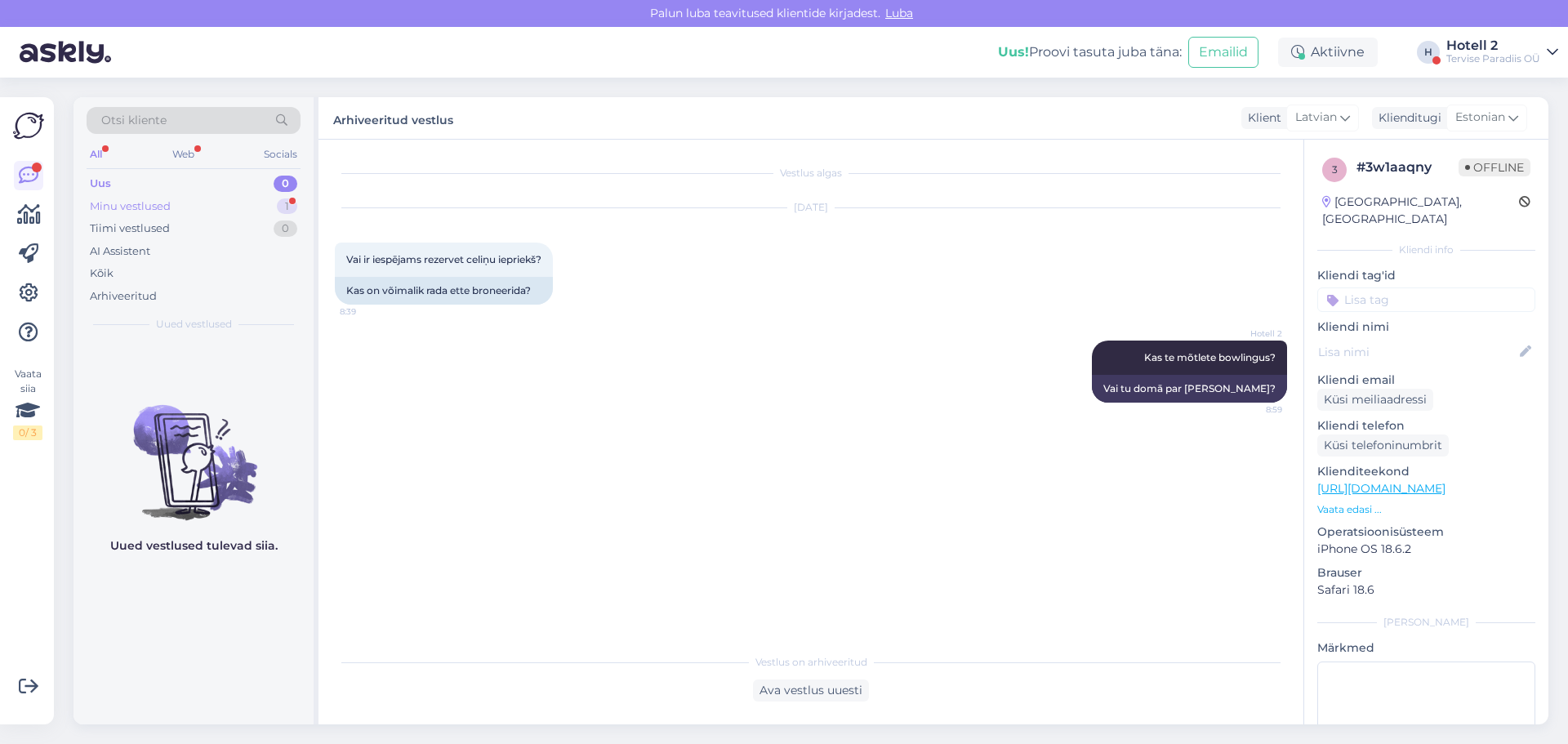
click at [142, 202] on div "Minu vestlused" at bounding box center [130, 207] width 80 height 16
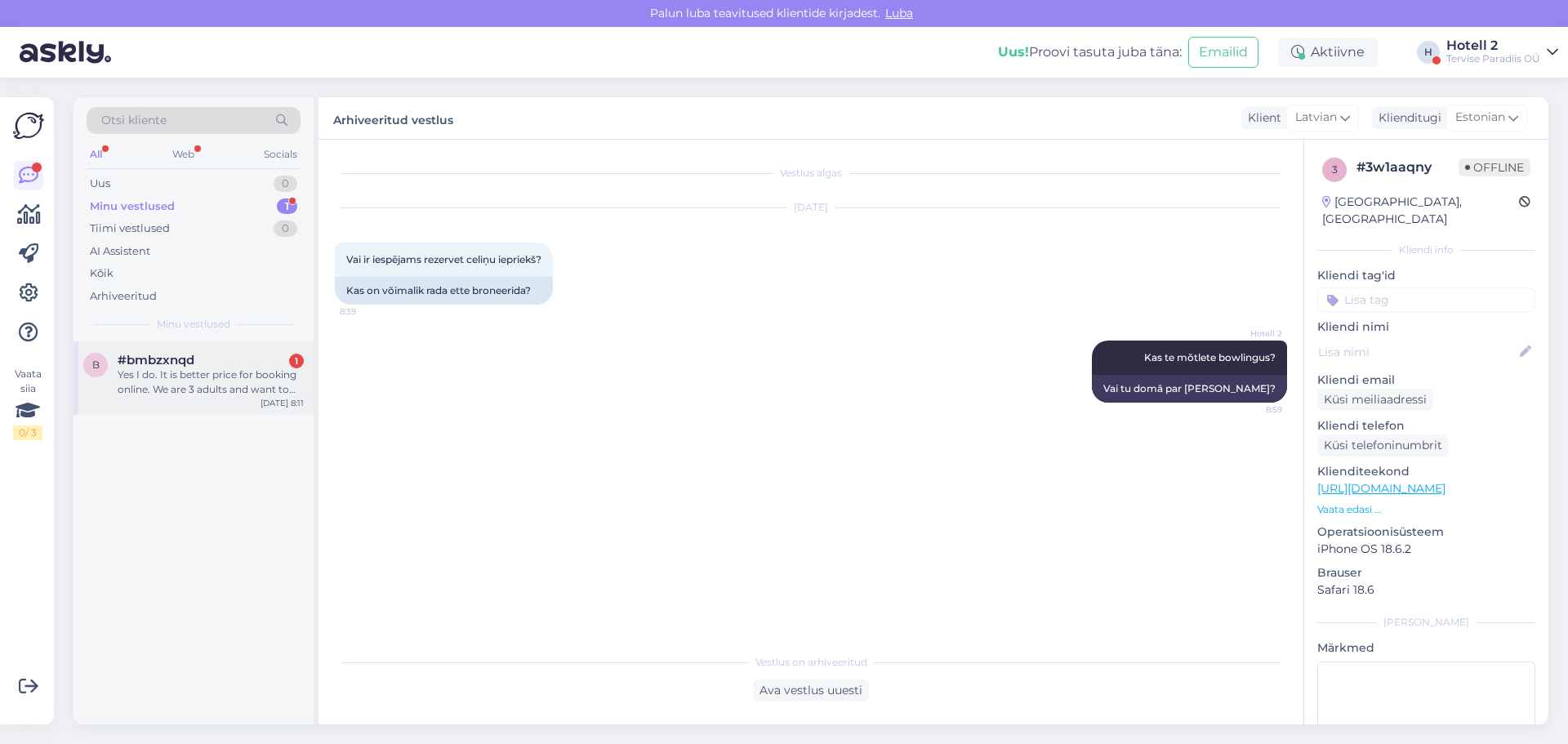
click at [174, 369] on div "Yes I do. It is better price for booking online. We are 3 adults and want to st…" at bounding box center [210, 382] width 186 height 29
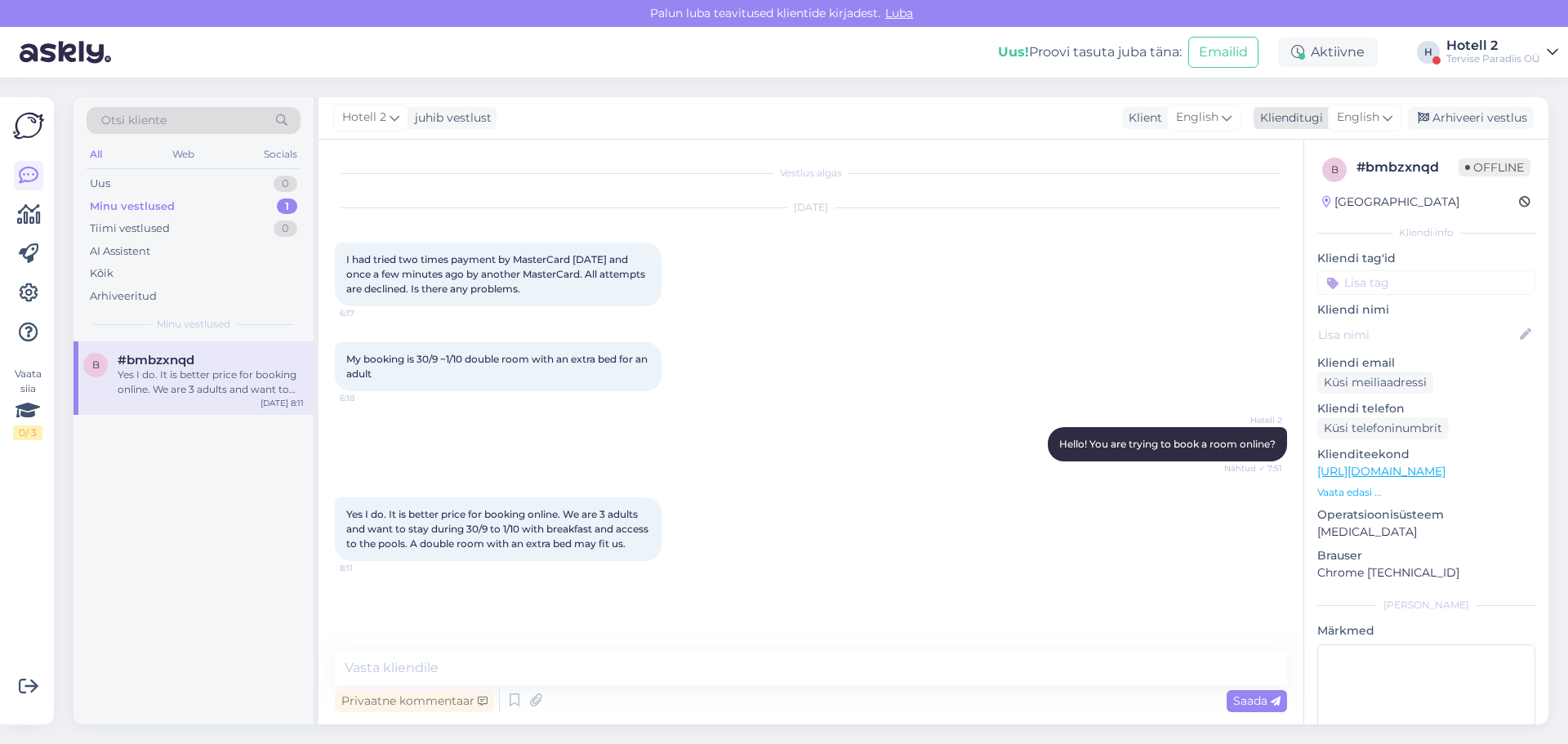
click at [1379, 116] on span "English" at bounding box center [1359, 117] width 43 height 18
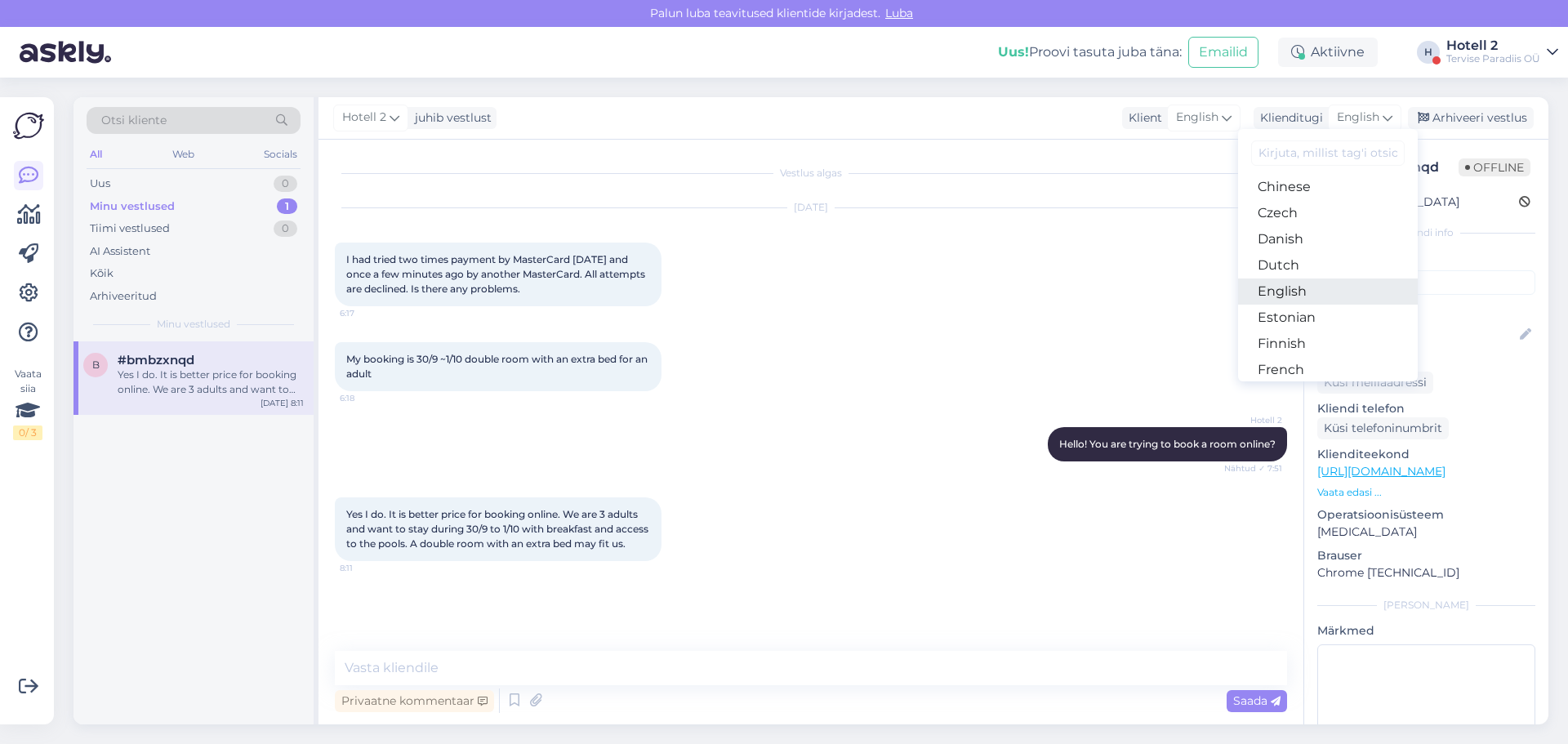
click at [1296, 284] on link "English" at bounding box center [1328, 291] width 179 height 26
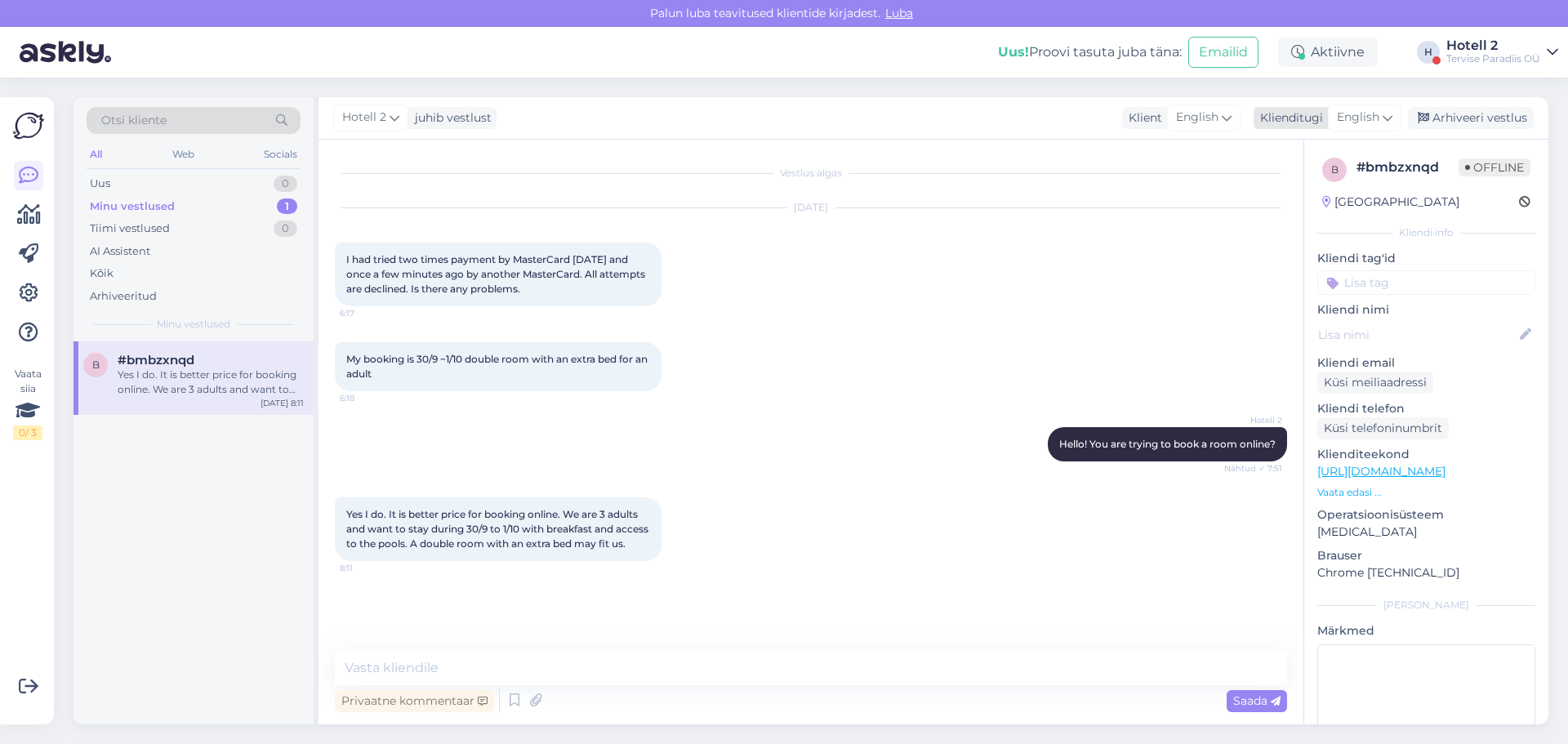
click at [1344, 113] on span "English" at bounding box center [1359, 117] width 43 height 18
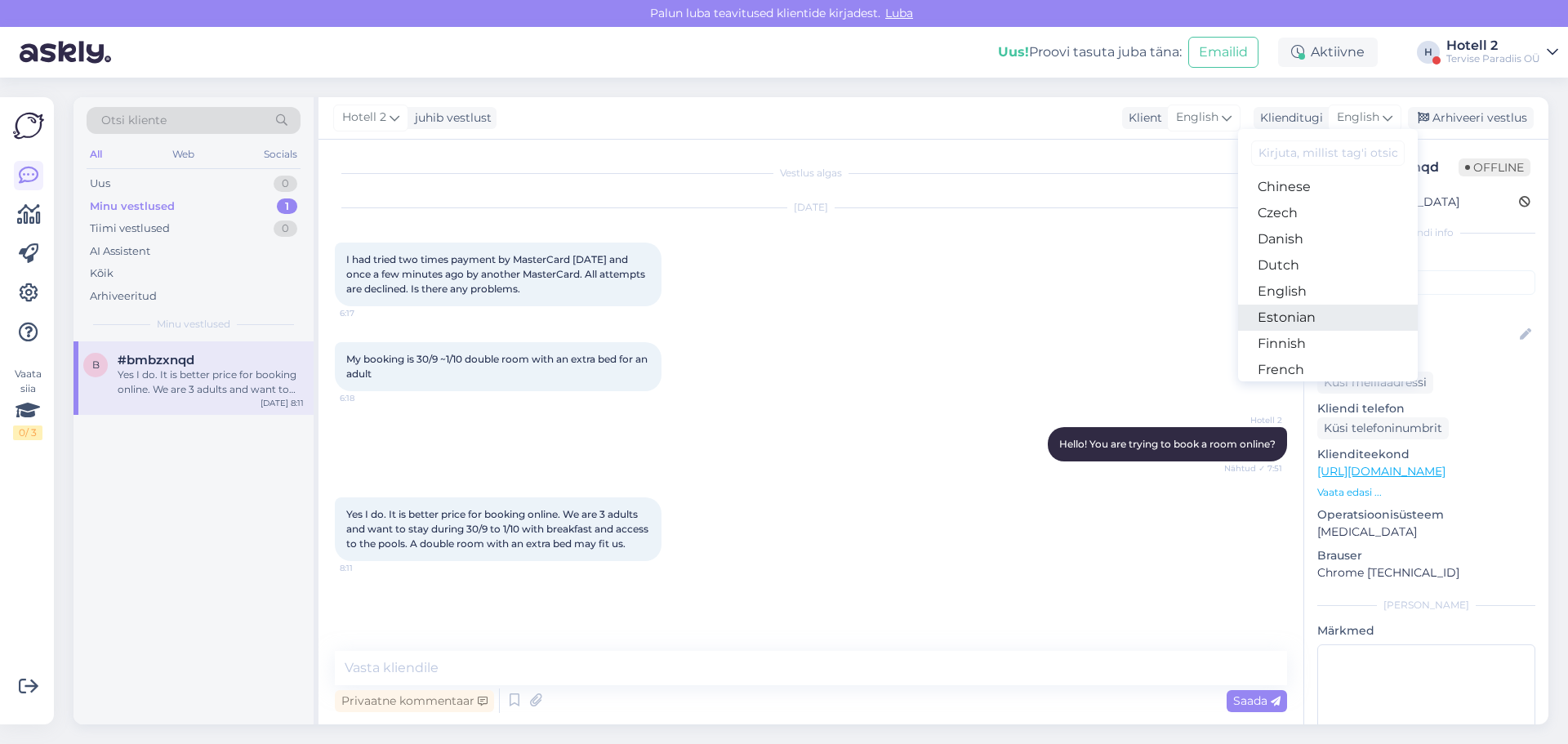
click at [1317, 317] on link "Estonian" at bounding box center [1328, 317] width 179 height 26
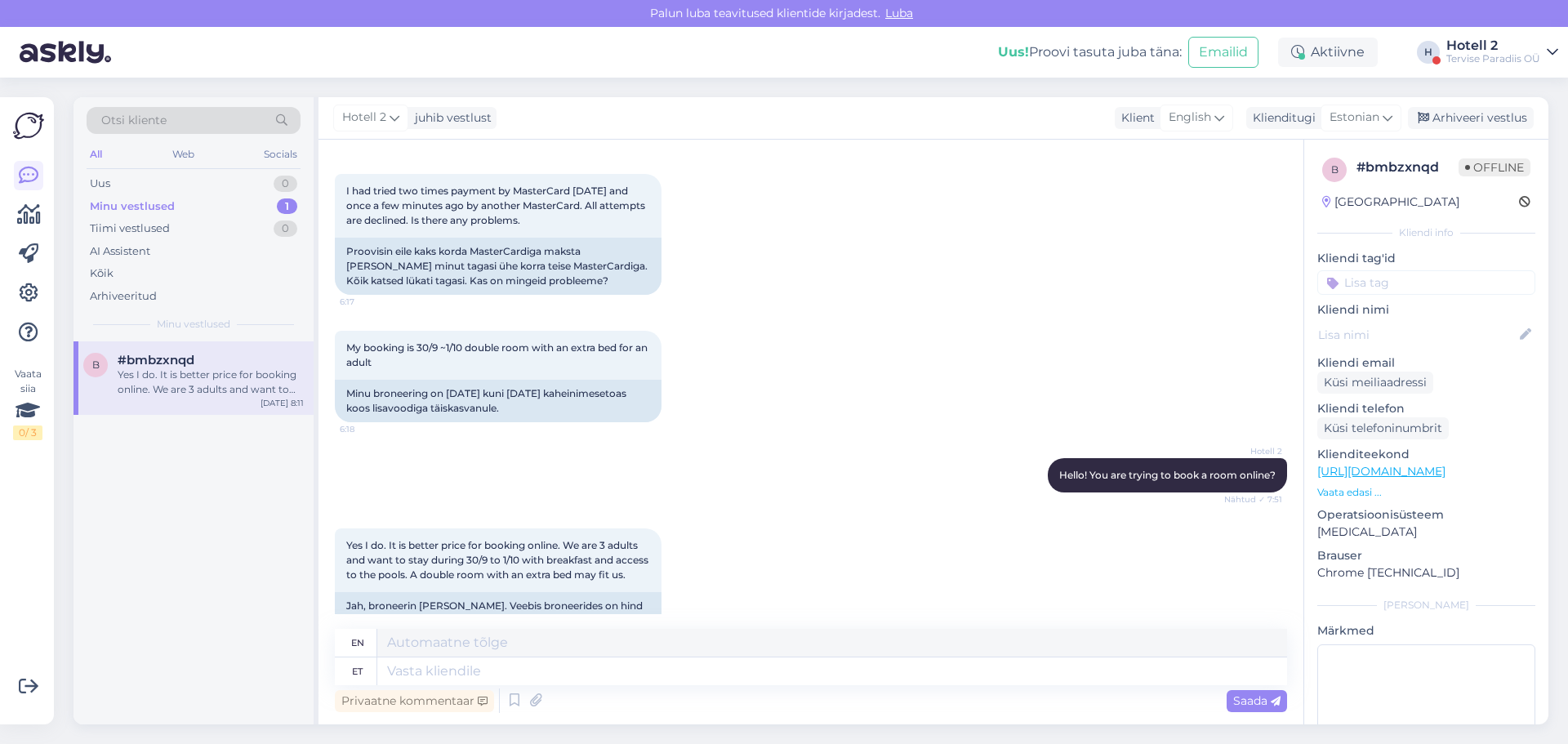
scroll to position [166, 0]
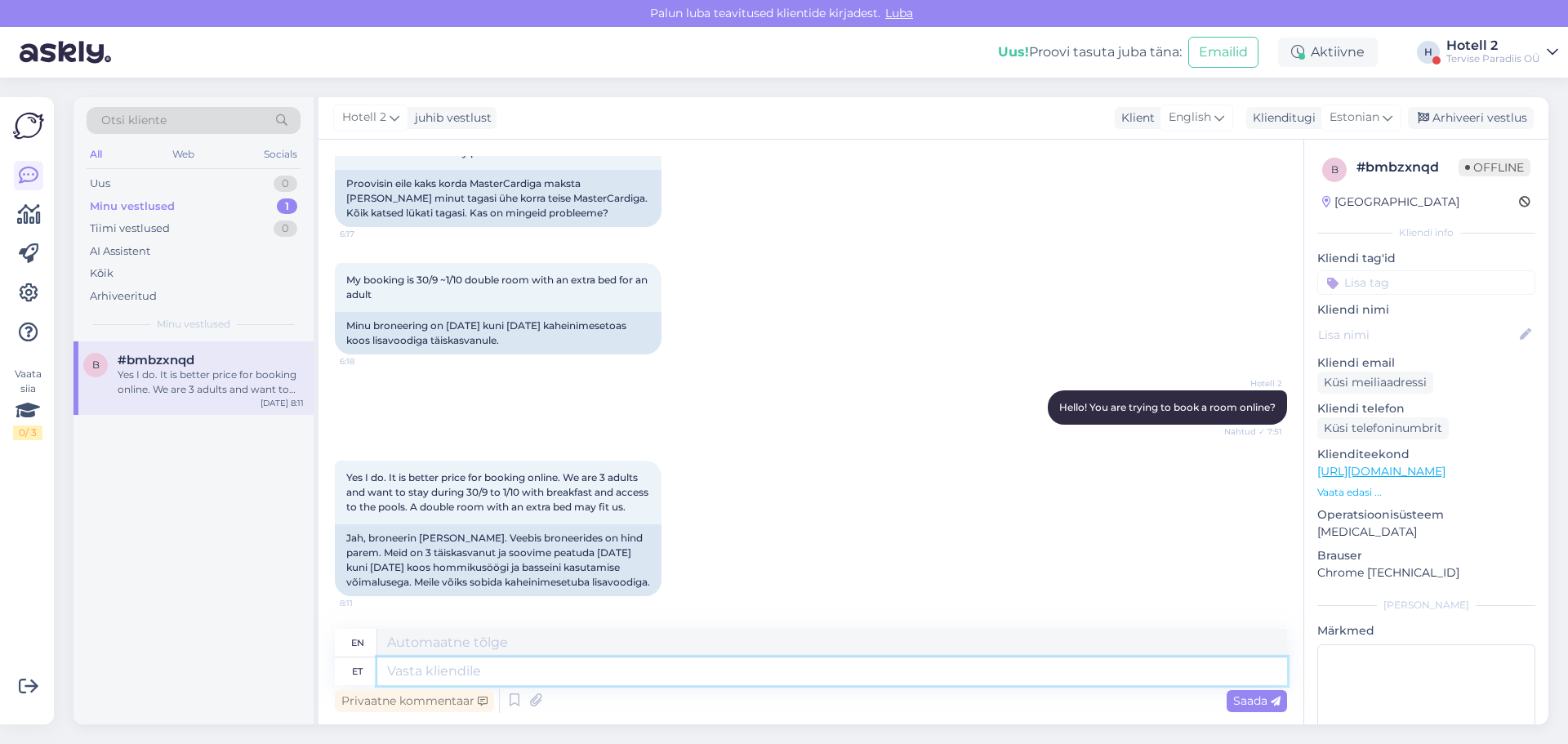
click at [464, 676] on textarea at bounding box center [832, 671] width 910 height 28
type textarea "Jah, o"
type textarea "Yes,"
type textarea "Jah, online b"
type textarea "Yes, online"
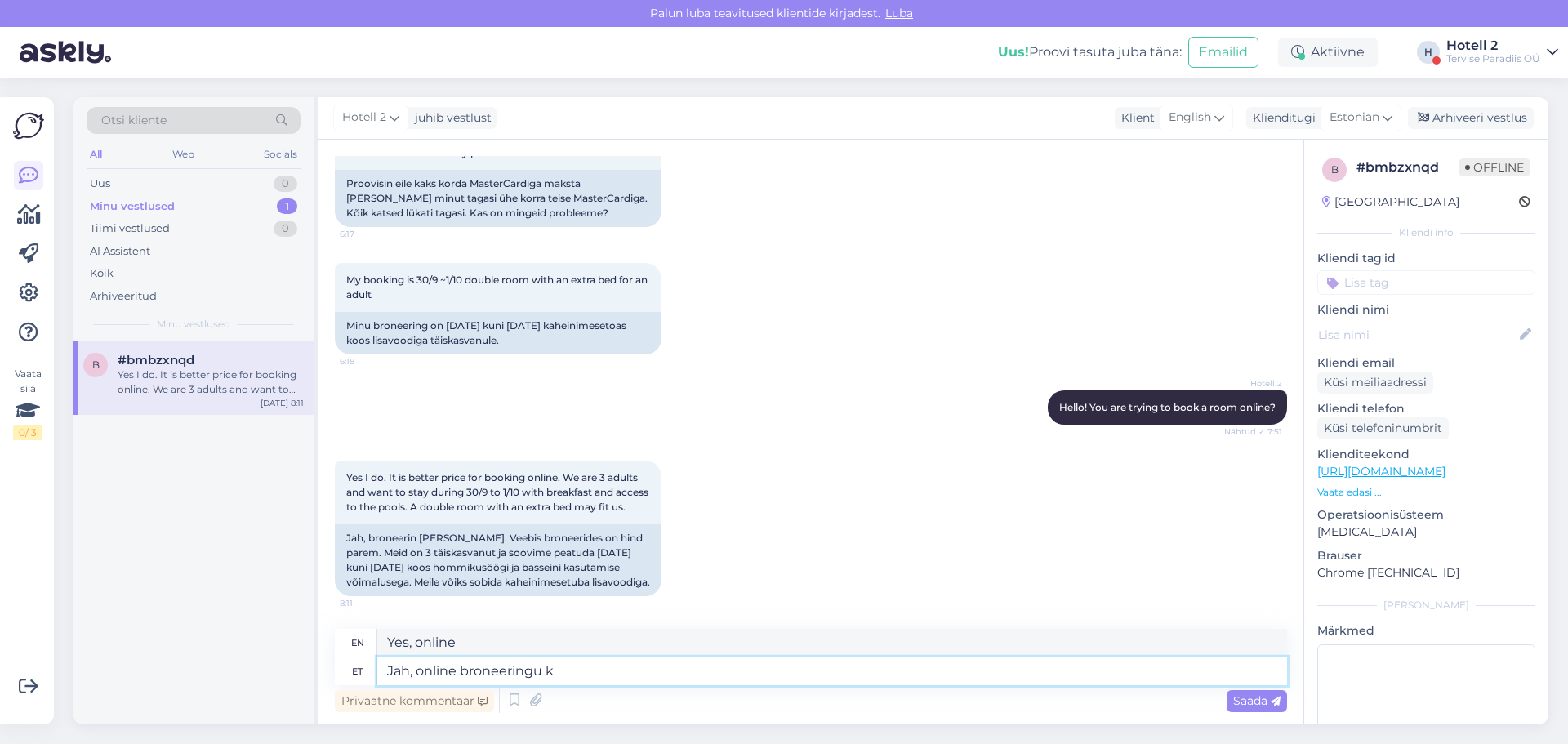
type textarea "Jah, online broneeringu ka"
type textarea "Yes, online booking"
type textarea "Jah, online broneeringu kaudu o"
type textarea "Yes, via online booking"
type textarea "Jah, online broneeringu kaudu saate"
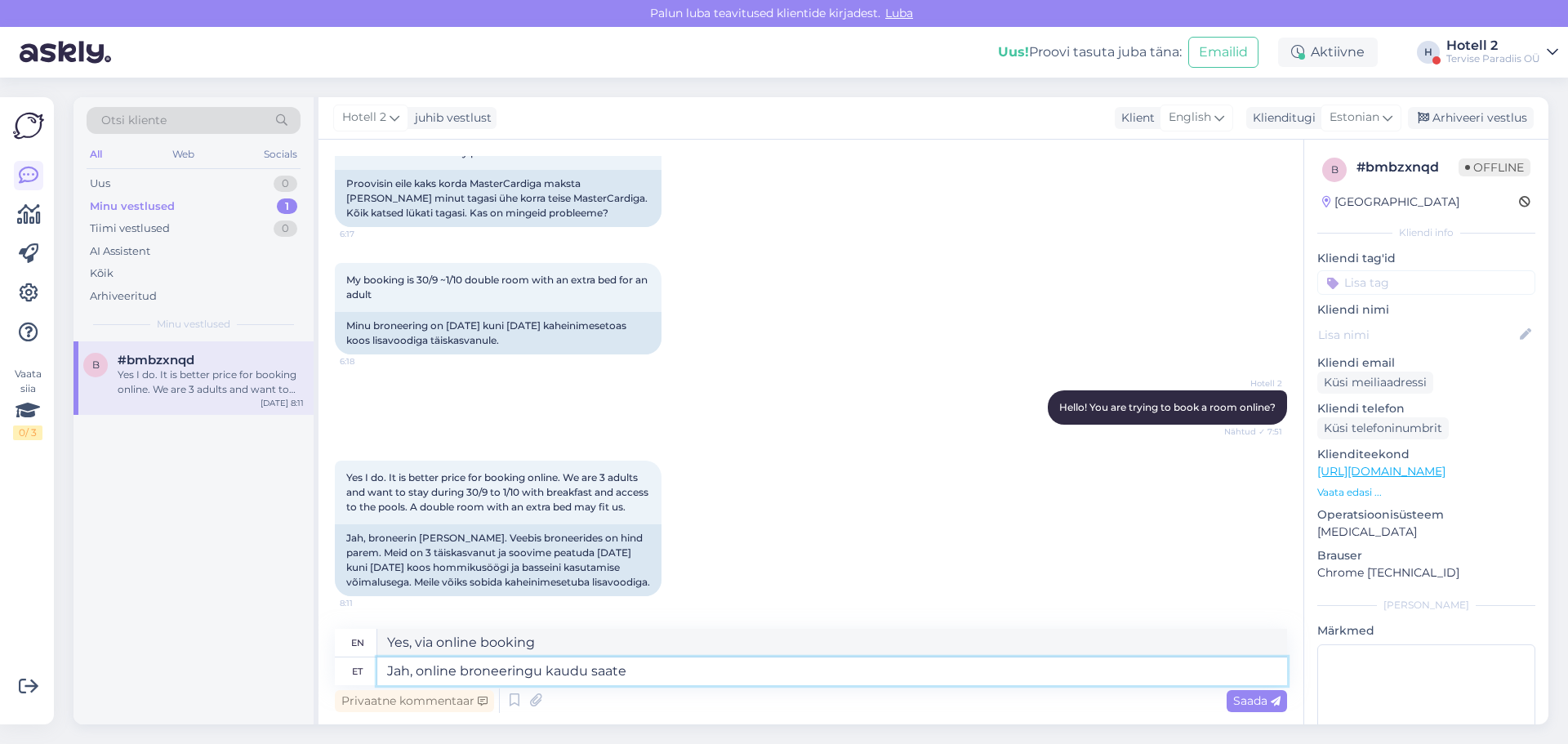
type textarea "Yes, you can through online booking"
type textarea "Jah, online broneeringu kaudu saate kõige"
type textarea "Yes, you can get the most out of your online booking."
type textarea "Jah, online broneeringu kaudu saate kõige parema"
type textarea "Yes, you get the best deal by booking online."
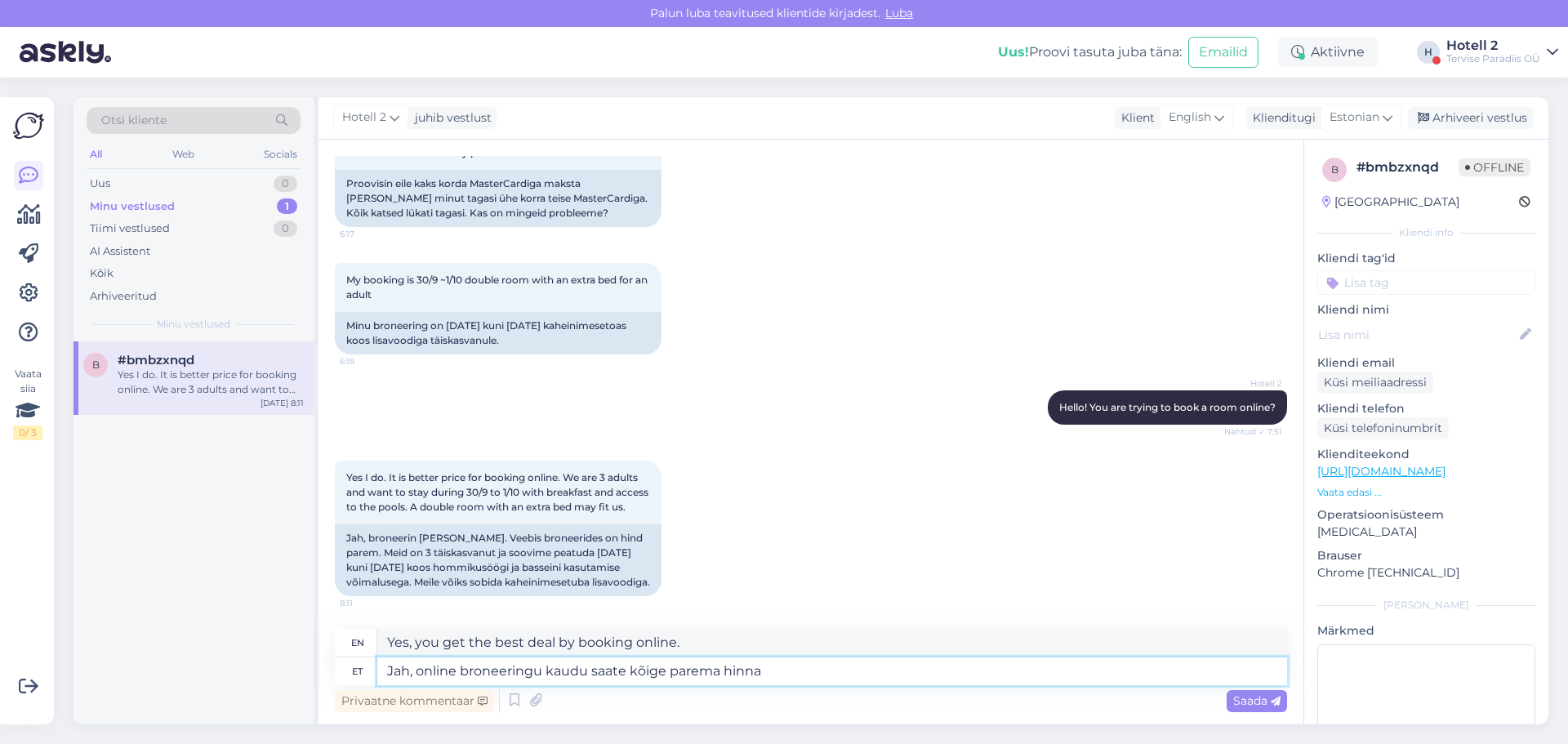
type textarea "Jah, online broneeringu kaudu saate kõige parema hinna."
type textarea "Yes, you can get the best price by booking online."
type textarea "Jah, online broneeringu kaudu saate kõige parema hinna."
click at [1249, 708] on div "Saada" at bounding box center [1257, 701] width 60 height 22
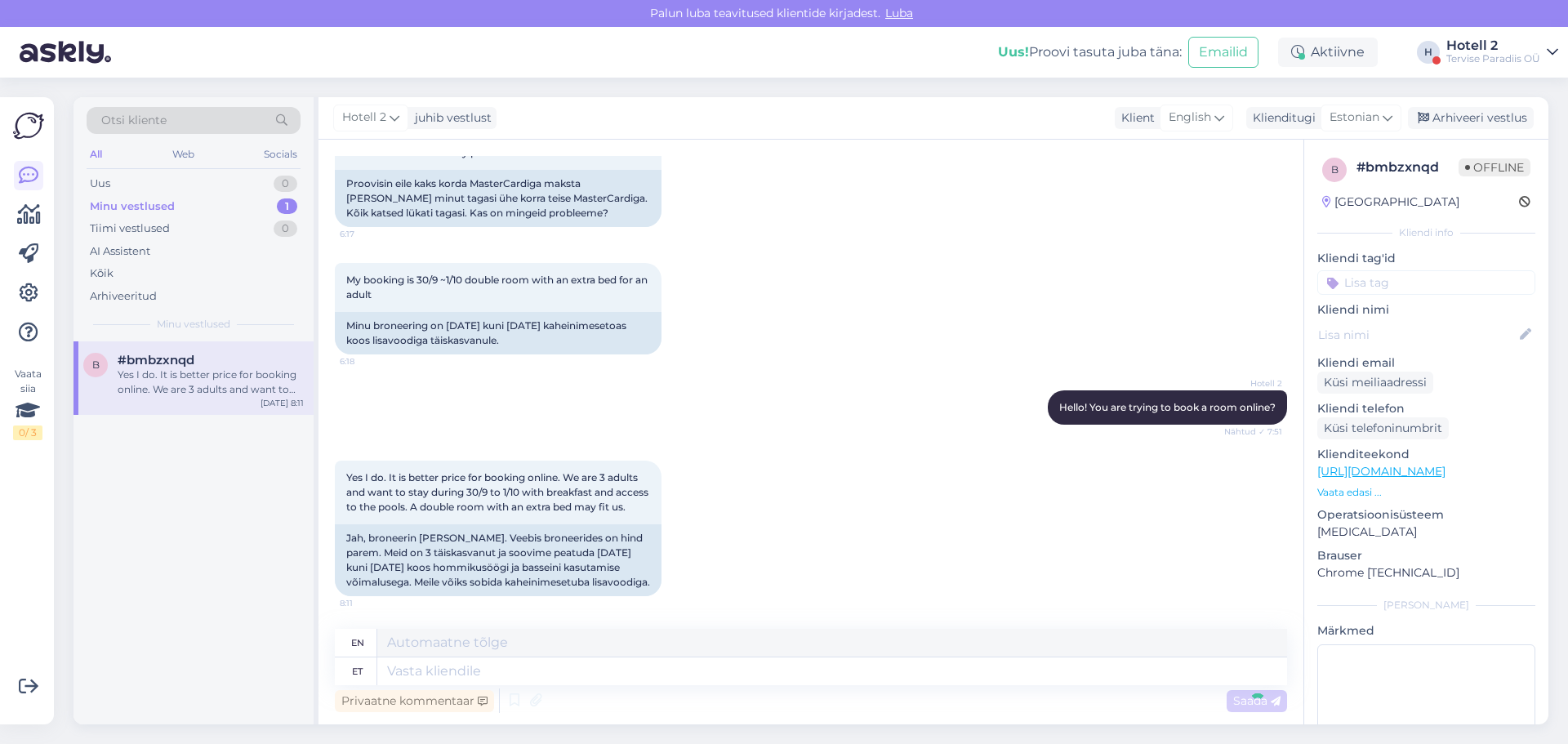
scroll to position [264, 0]
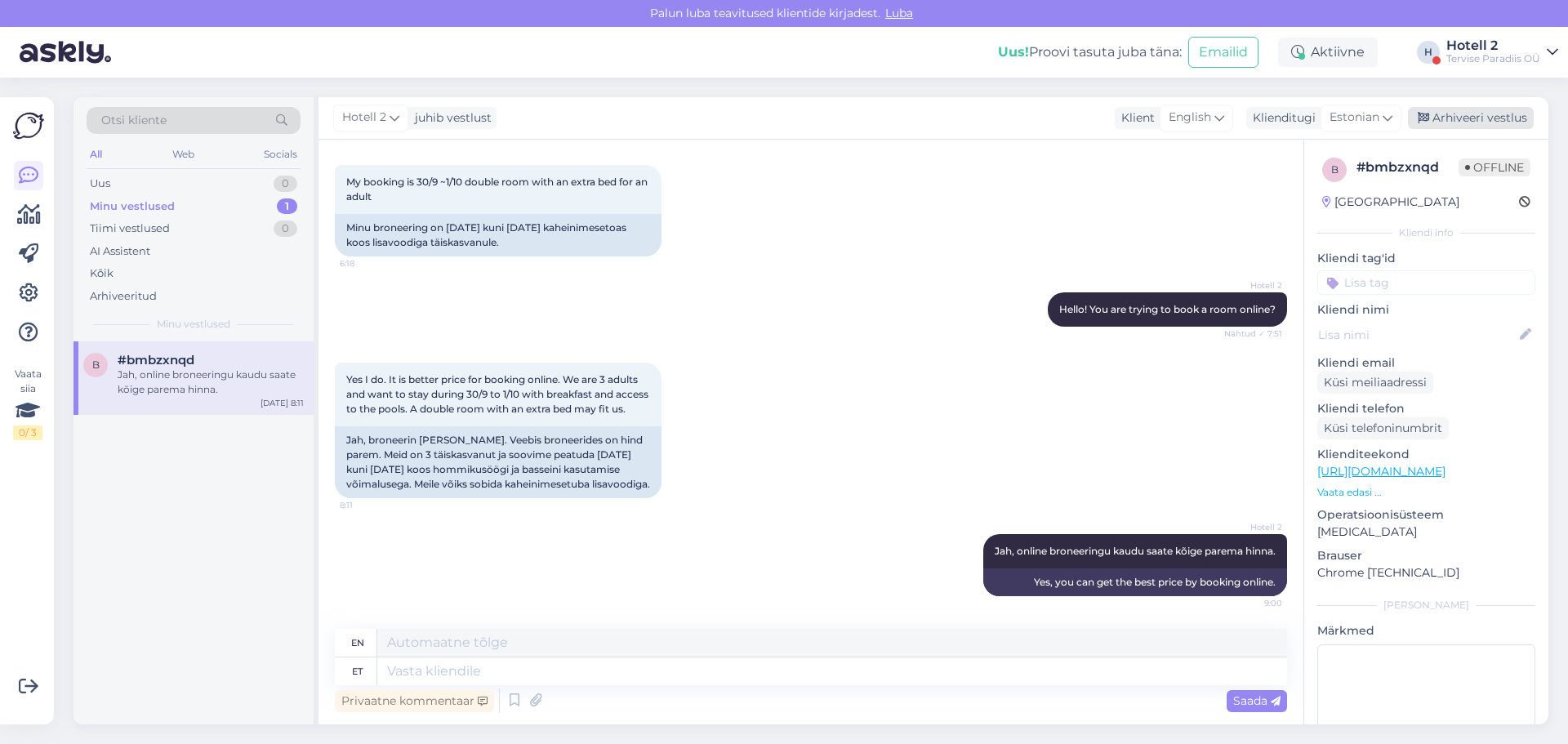
click at [1457, 119] on div "Arhiveeri vestlus" at bounding box center [1471, 117] width 126 height 22
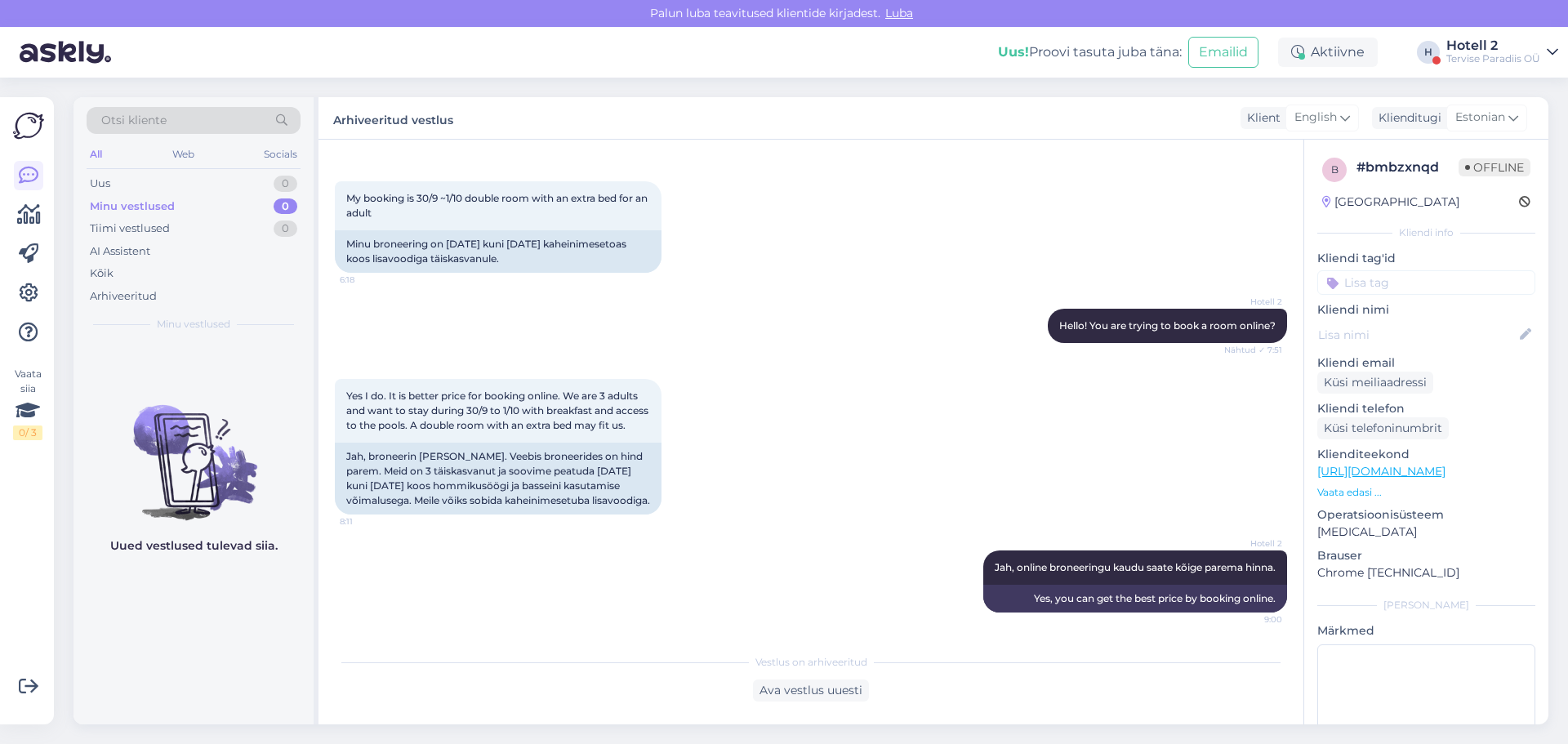
click at [642, 634] on div "Vestlus algas [DATE] I had tried two times payment by MasterCard [DATE] and onc…" at bounding box center [811, 432] width 985 height 585
